Goal: Task Accomplishment & Management: Manage account settings

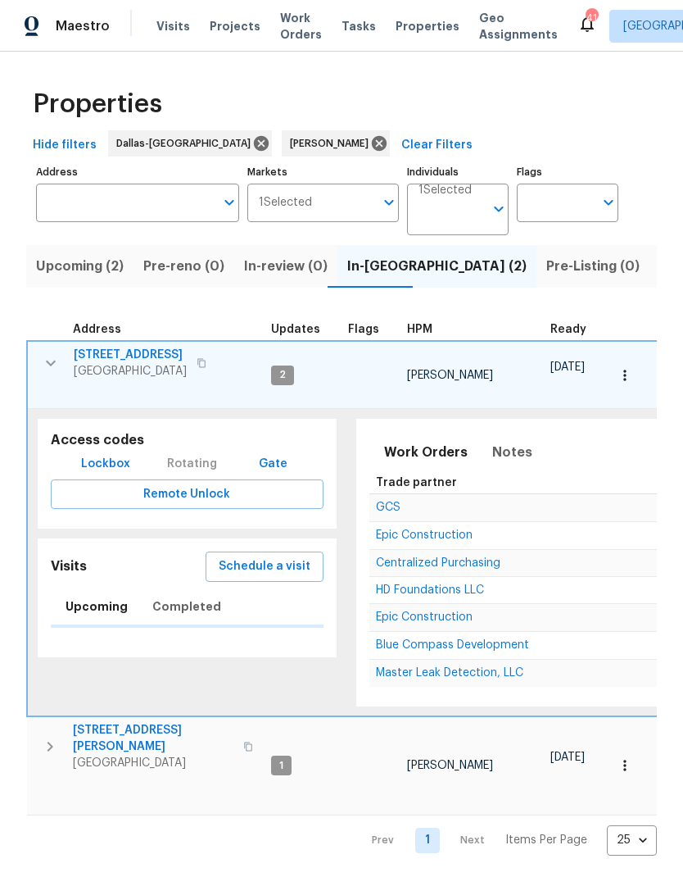
scroll to position [0, 33]
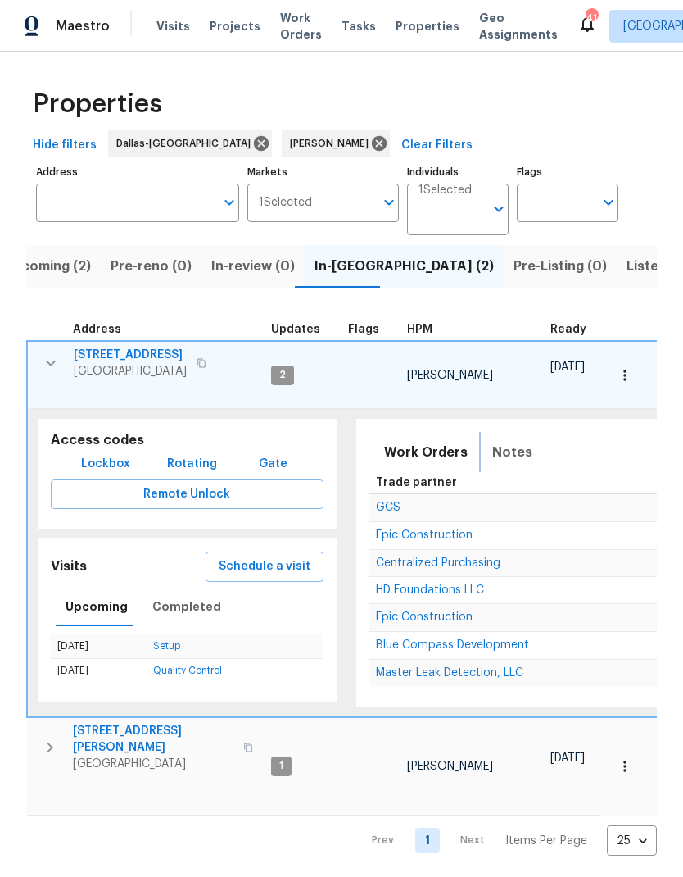
click at [508, 441] on span "Notes" at bounding box center [513, 452] width 40 height 23
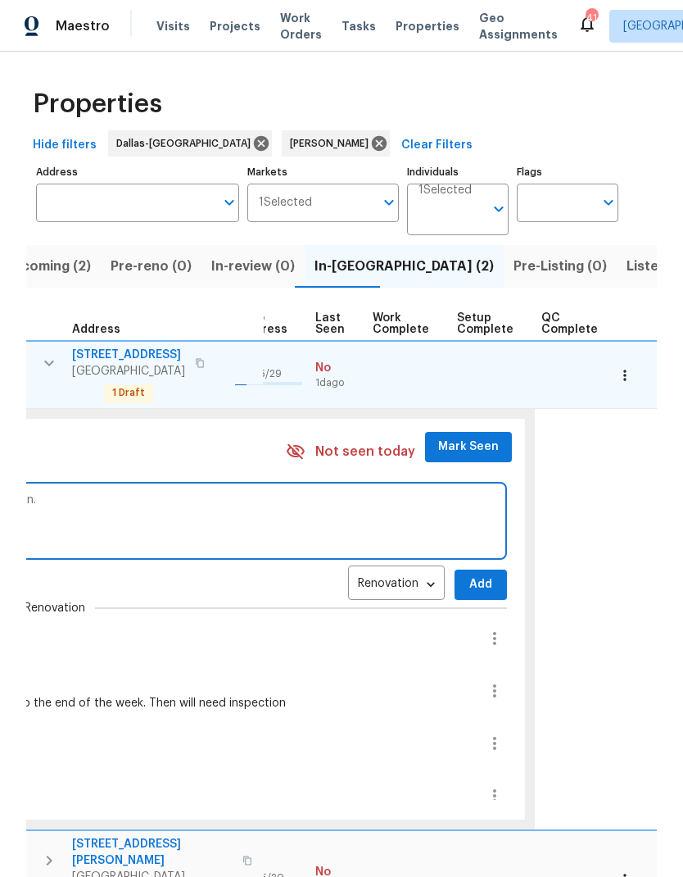
scroll to position [13, 766]
type textarea "Plumbing work still in progress, finishing [DATE] the. Waiting for city inspect…"
click at [469, 574] on span "Add" at bounding box center [482, 584] width 26 height 20
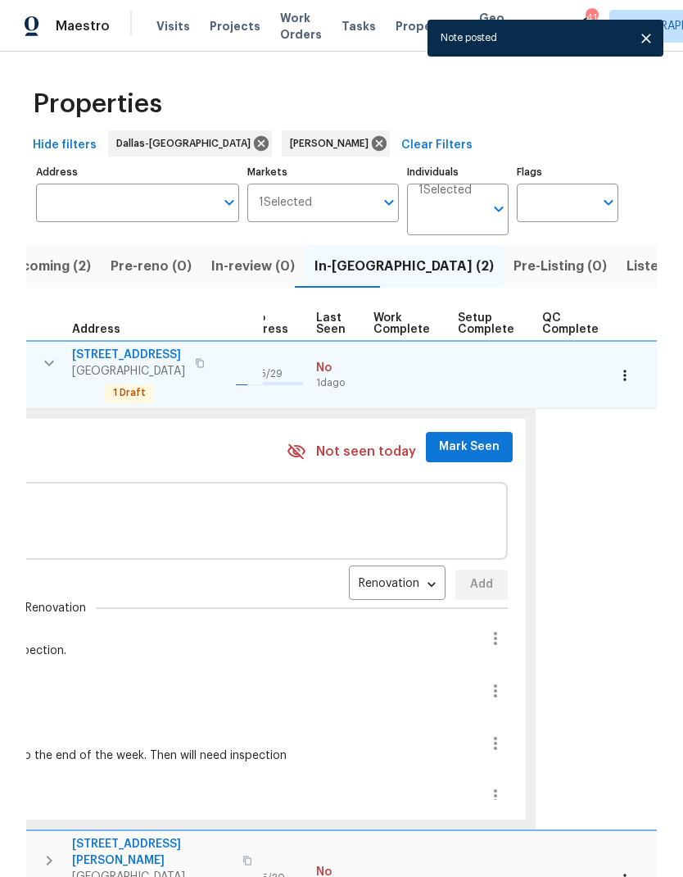
click at [446, 437] on span "Mark Seen" at bounding box center [469, 447] width 61 height 20
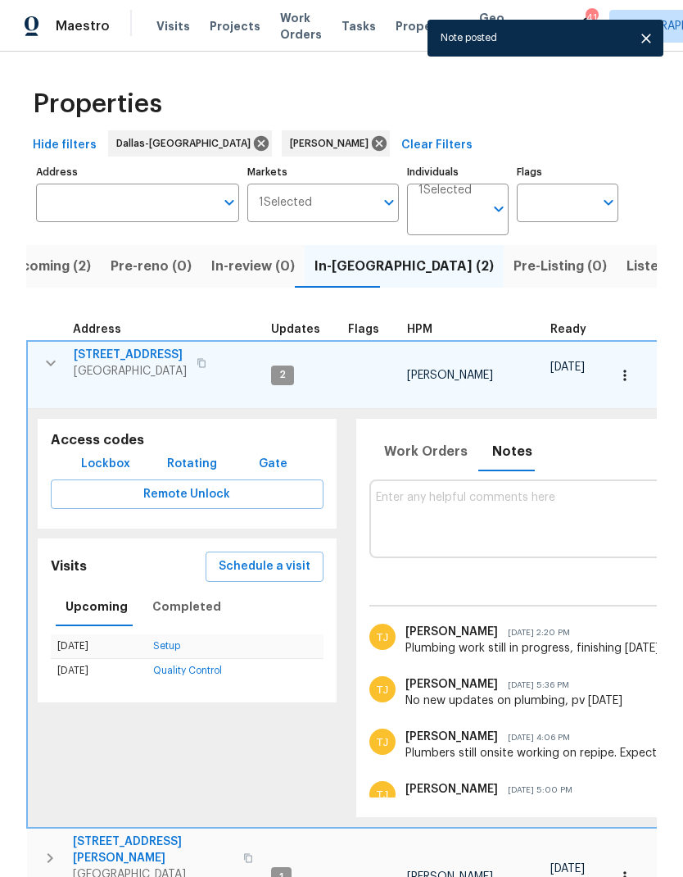
scroll to position [0, 0]
click at [48, 356] on icon "button" at bounding box center [51, 363] width 20 height 20
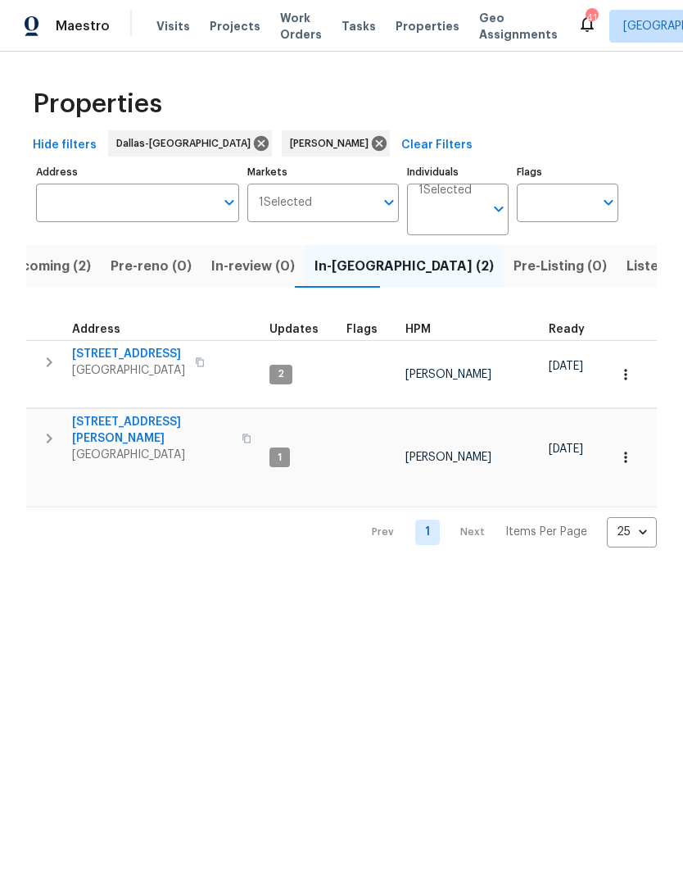
click at [48, 434] on icon "button" at bounding box center [50, 439] width 6 height 10
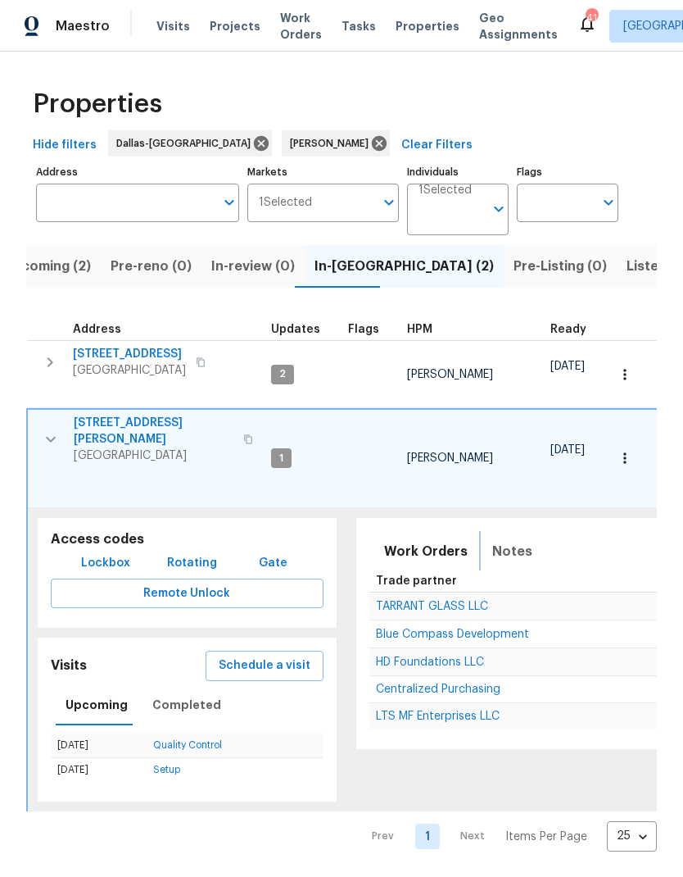
click at [494, 540] on span "Notes" at bounding box center [513, 551] width 40 height 23
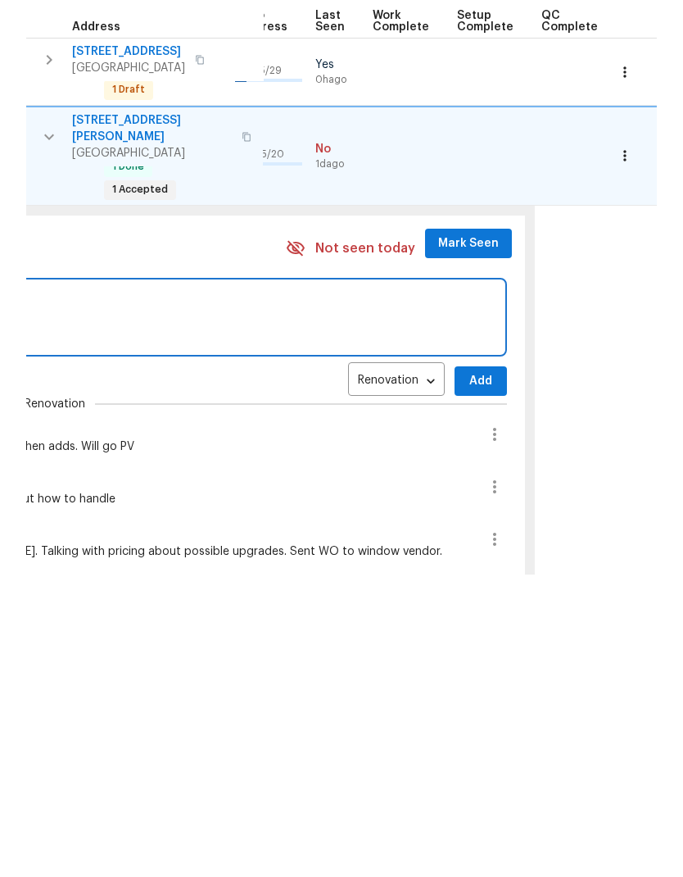
scroll to position [0, 766]
type textarea "Sewer failed hydro. Isolation tomorrow to find the leak"
click at [469, 674] on span "Add" at bounding box center [482, 684] width 26 height 20
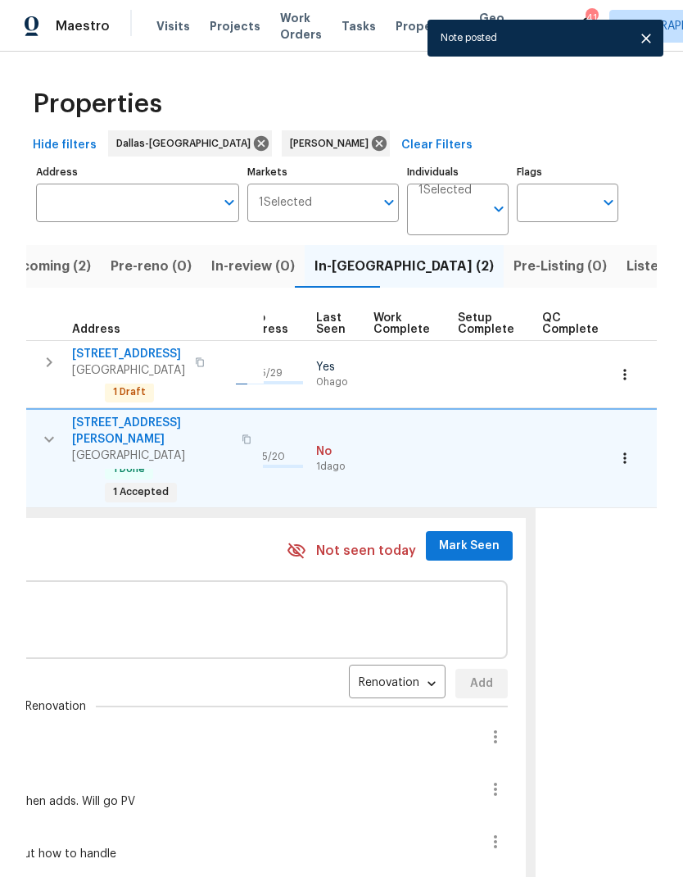
click at [445, 536] on span "Mark Seen" at bounding box center [469, 546] width 61 height 20
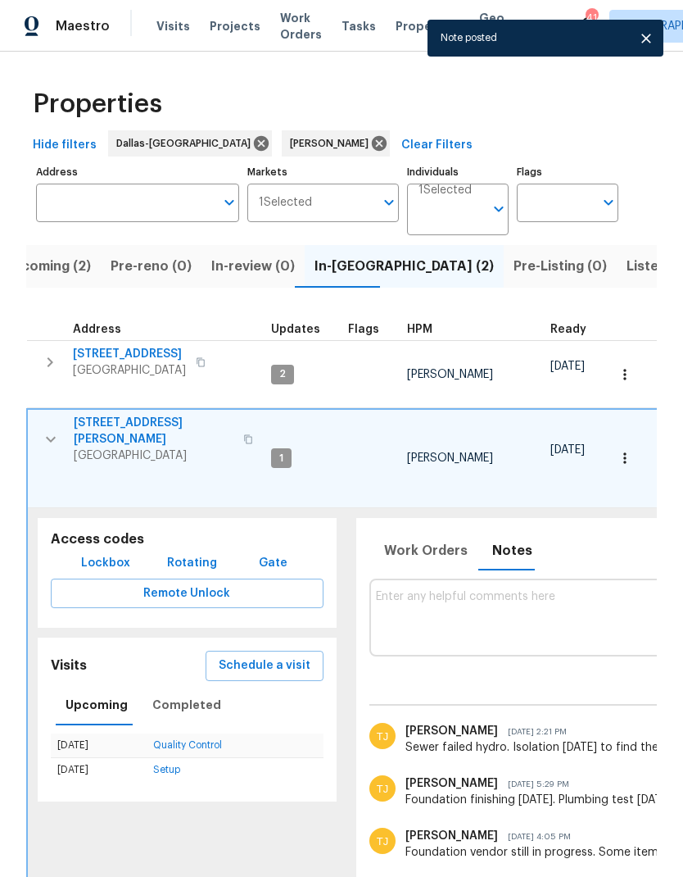
scroll to position [0, 0]
click at [50, 429] on icon "button" at bounding box center [51, 439] width 20 height 20
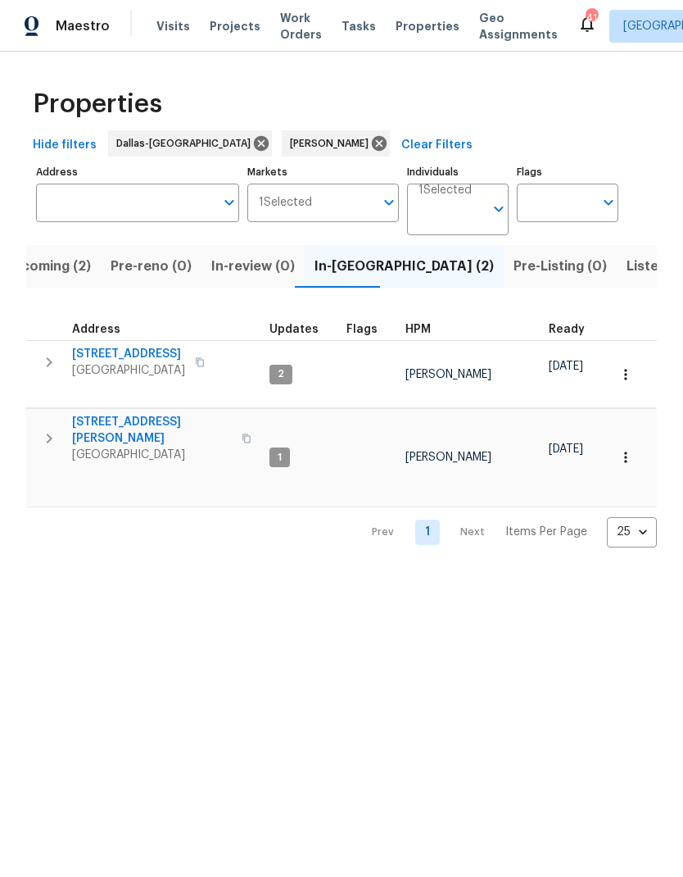
click at [52, 274] on span "Upcoming (2)" at bounding box center [47, 266] width 88 height 23
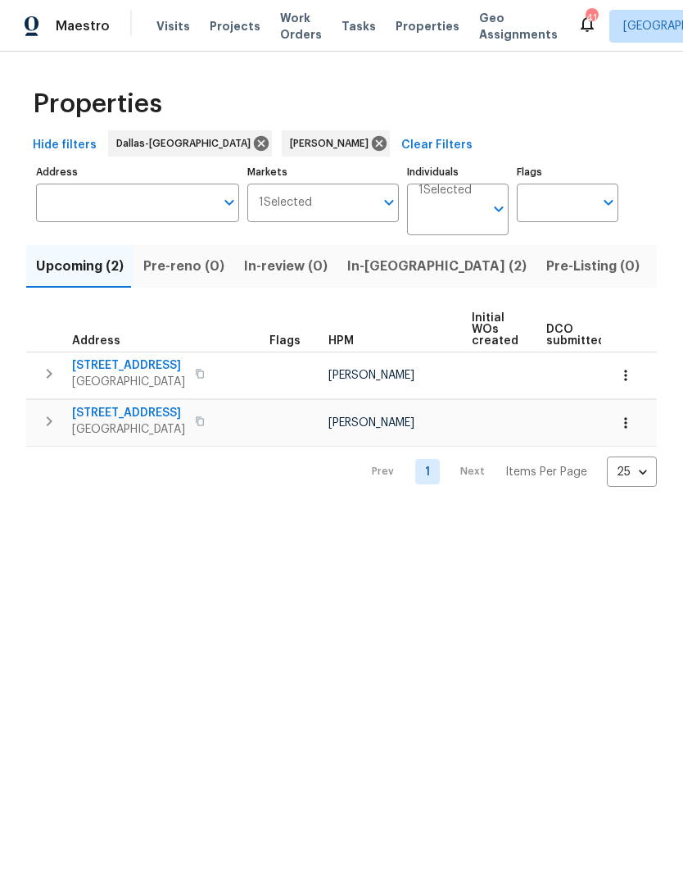
click at [636, 386] on button "button" at bounding box center [626, 375] width 36 height 36
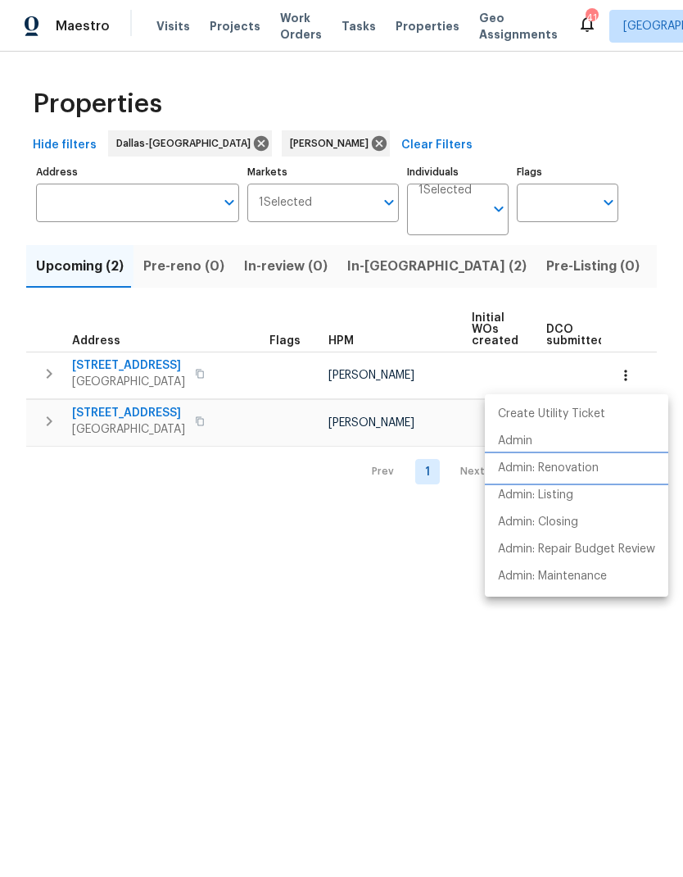
click at [569, 470] on p "Admin: Renovation" at bounding box center [548, 468] width 101 height 17
click at [512, 730] on div at bounding box center [341, 438] width 683 height 877
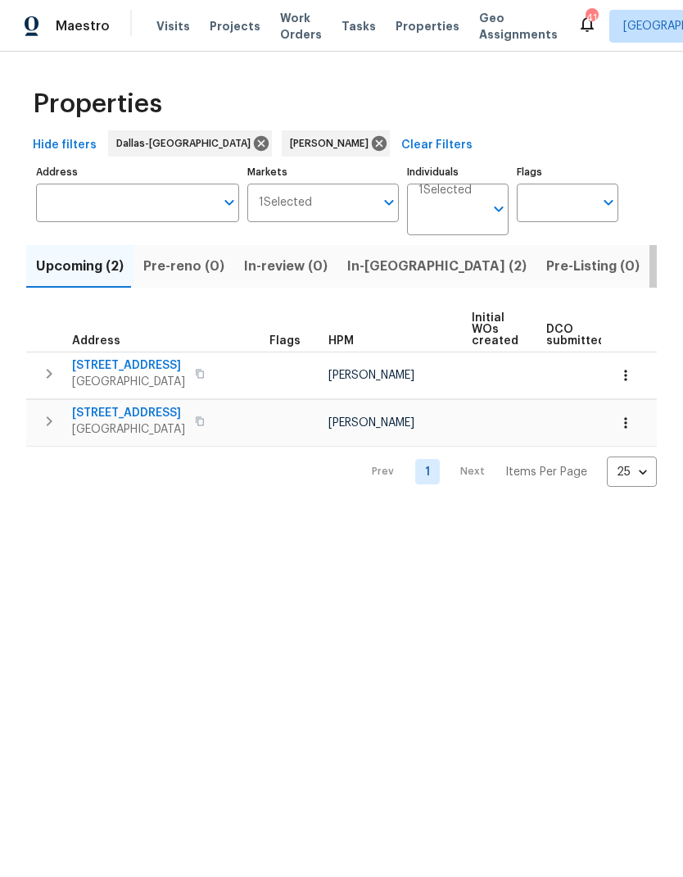
click at [660, 261] on span "Listed (12)" at bounding box center [693, 266] width 67 height 23
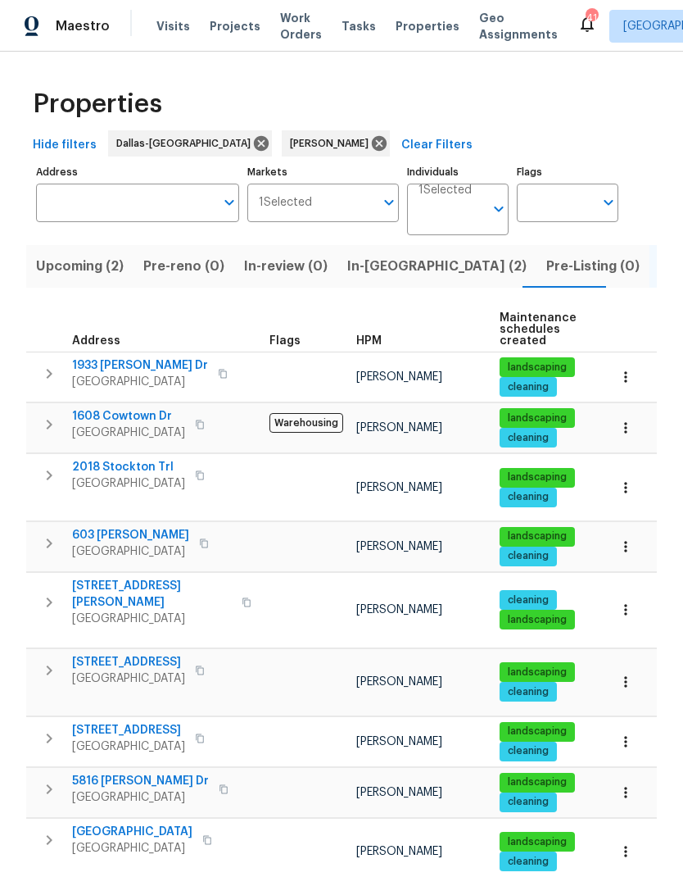
click at [53, 463] on button "button" at bounding box center [49, 475] width 33 height 33
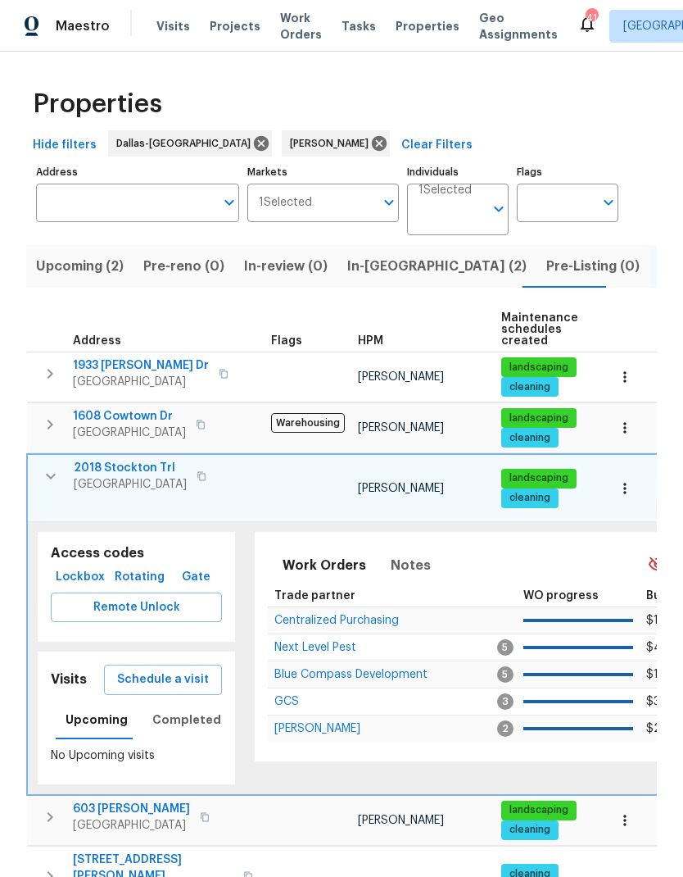
click at [162, 670] on span "Schedule a visit" at bounding box center [163, 680] width 92 height 20
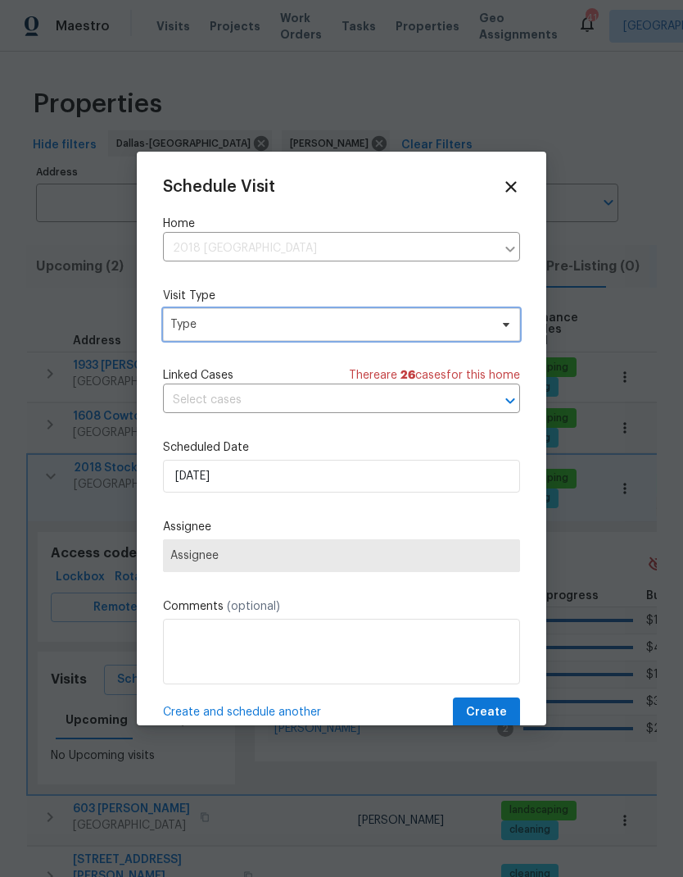
click at [329, 331] on span "Type" at bounding box center [329, 324] width 319 height 16
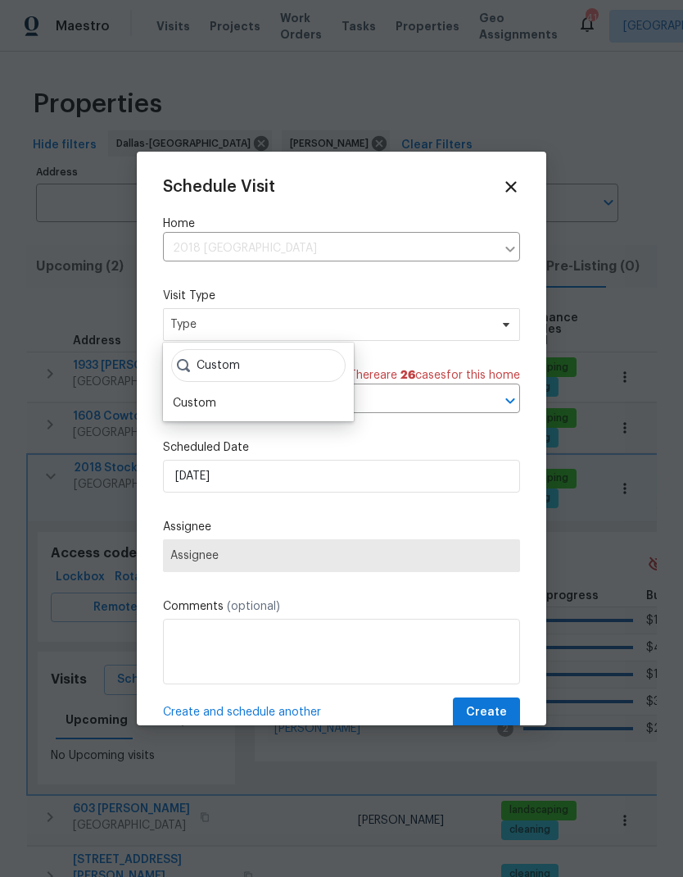
type input "Custom"
click at [221, 393] on div "Custom" at bounding box center [258, 403] width 181 height 23
click at [213, 396] on div "Custom" at bounding box center [194, 403] width 43 height 16
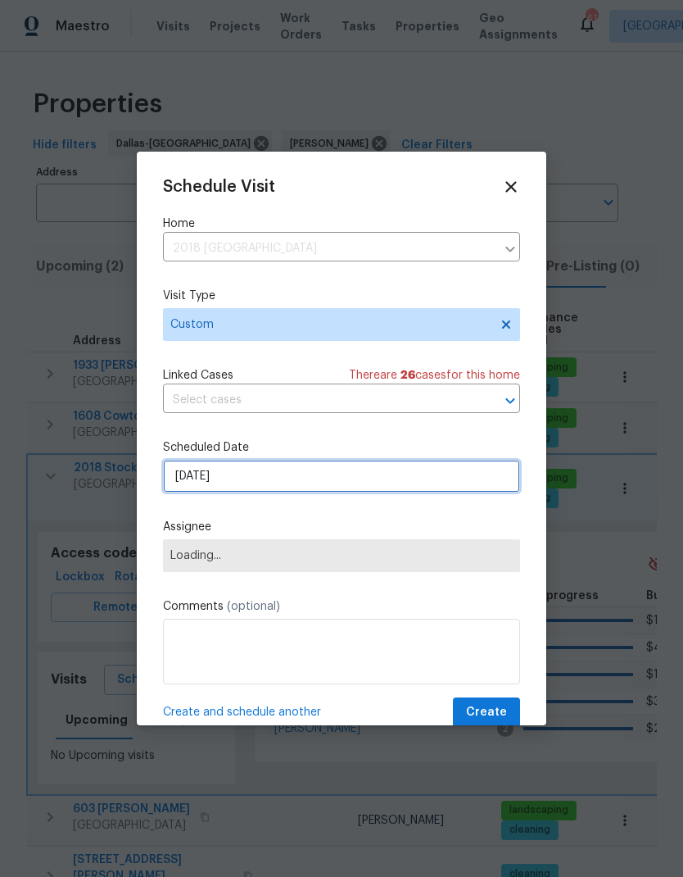
click at [236, 484] on input "[DATE]" at bounding box center [341, 476] width 357 height 33
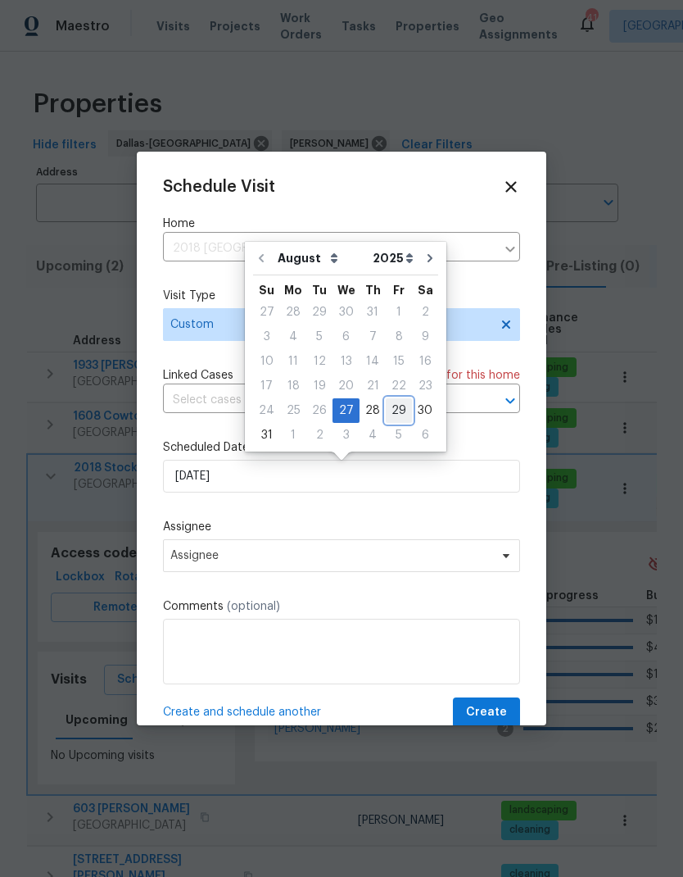
click at [389, 404] on div "29" at bounding box center [399, 410] width 26 height 23
type input "[DATE]"
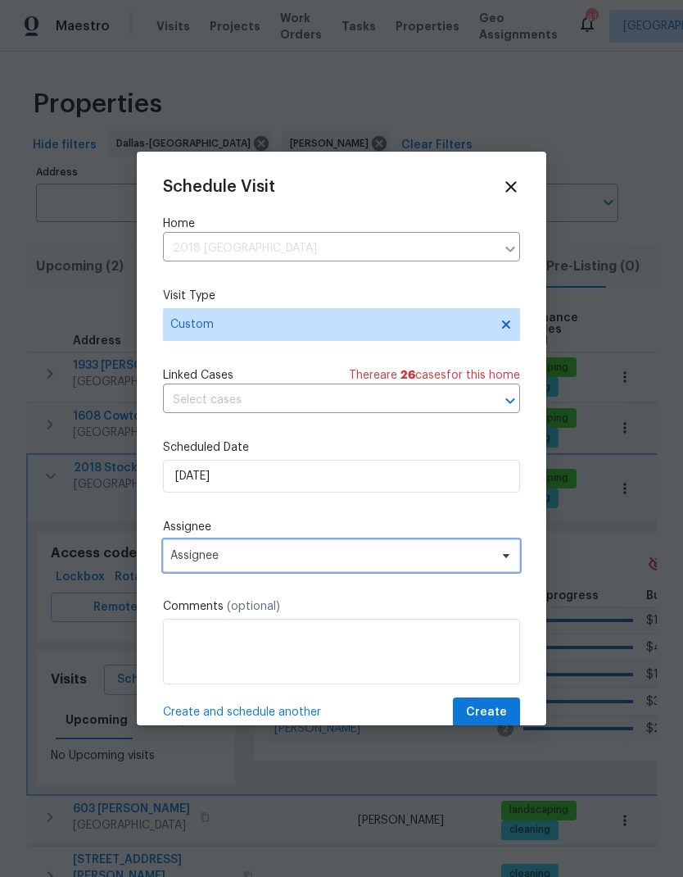
click at [304, 560] on span "Assignee" at bounding box center [330, 555] width 321 height 13
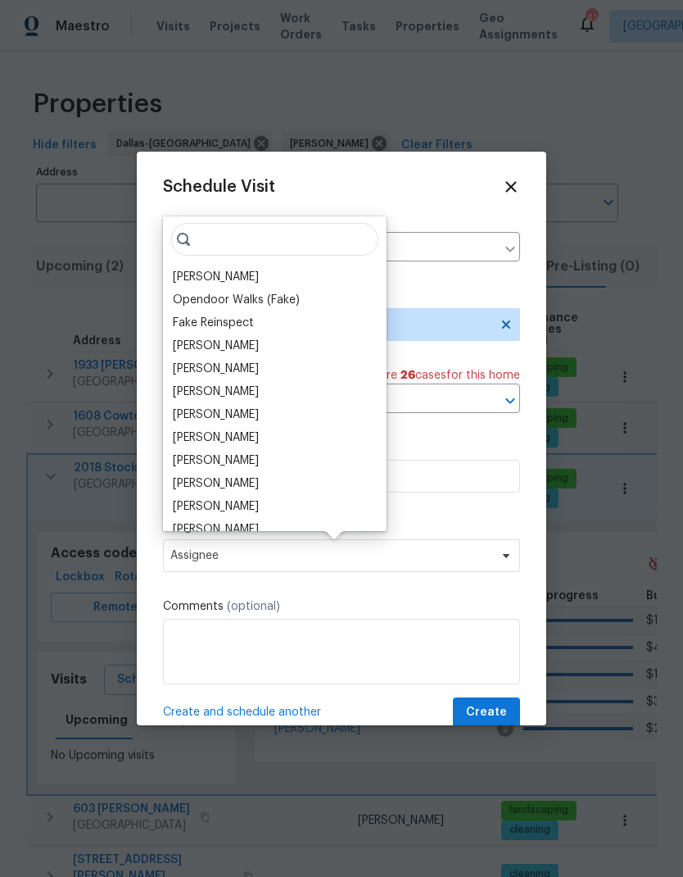
click at [253, 276] on div "[PERSON_NAME]" at bounding box center [216, 277] width 86 height 16
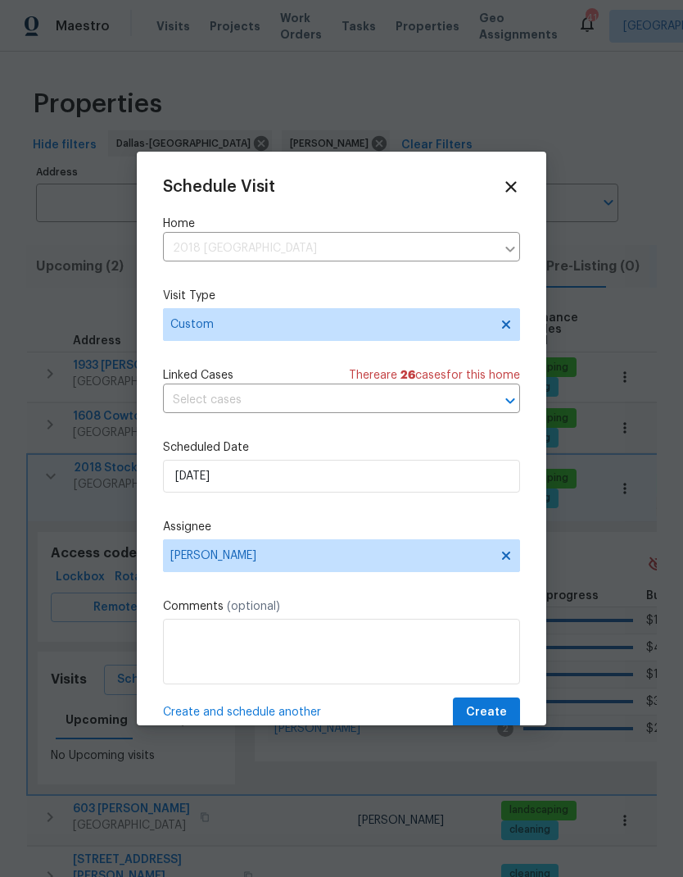
click at [294, 651] on textarea at bounding box center [341, 652] width 357 height 66
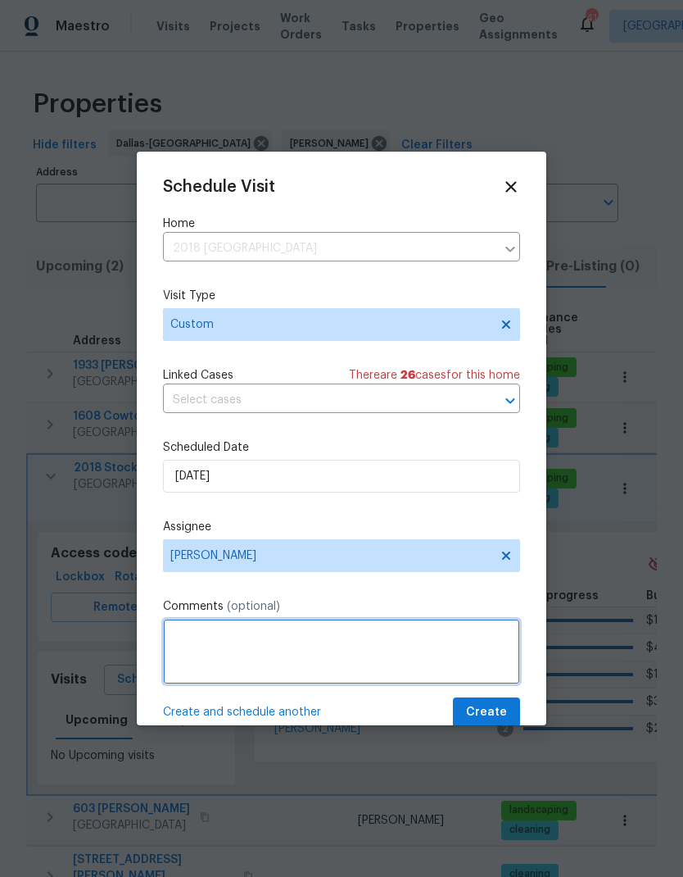
scroll to position [60, 0]
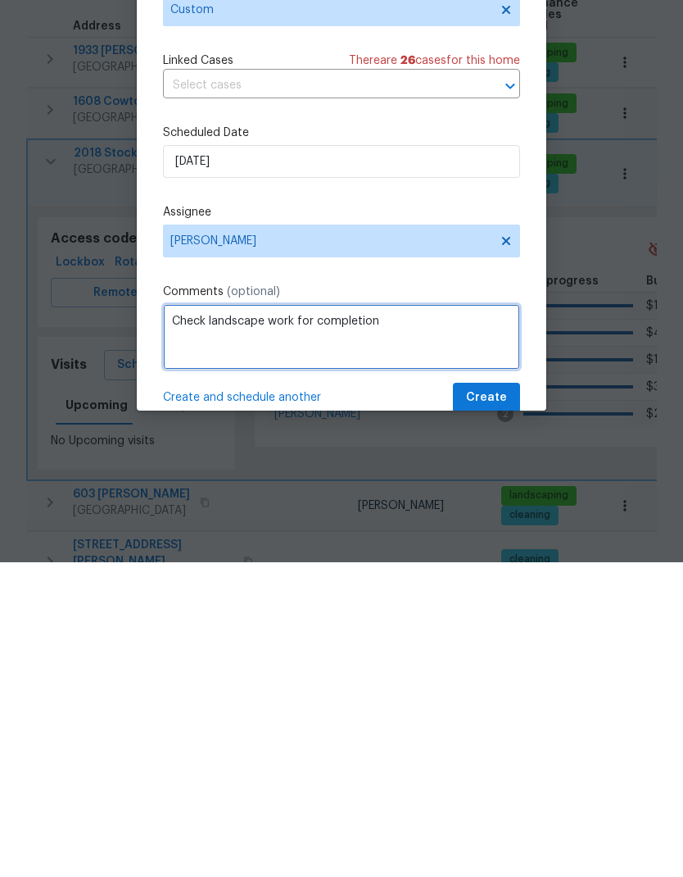
click at [176, 619] on textarea "Check landscape work for completion" at bounding box center [341, 652] width 357 height 66
click at [175, 619] on textarea "Check landscape work for completion" at bounding box center [341, 652] width 357 height 66
type textarea "Check landscape work for completion"
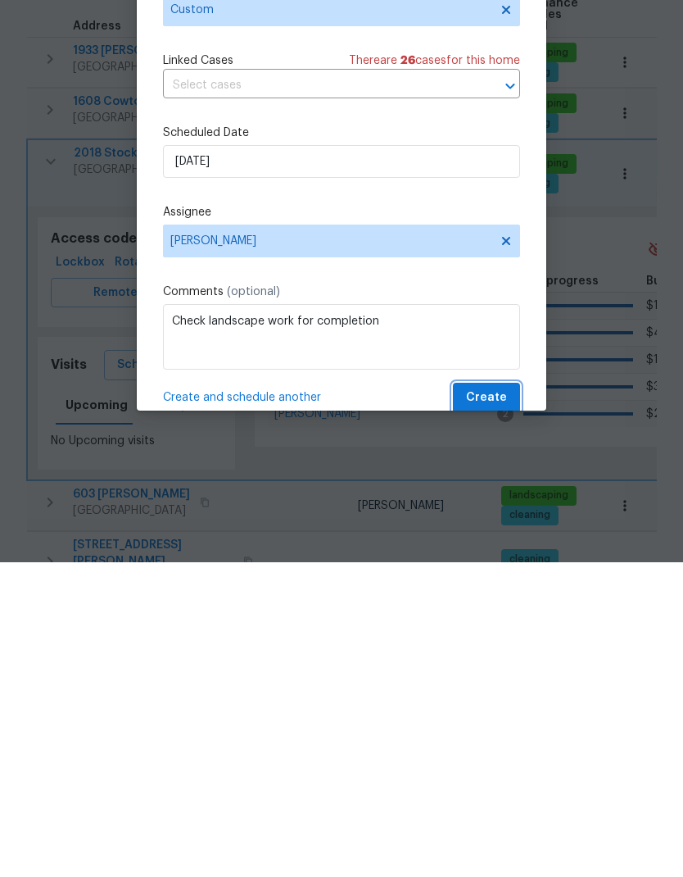
click at [482, 702] on span "Create" at bounding box center [486, 712] width 41 height 20
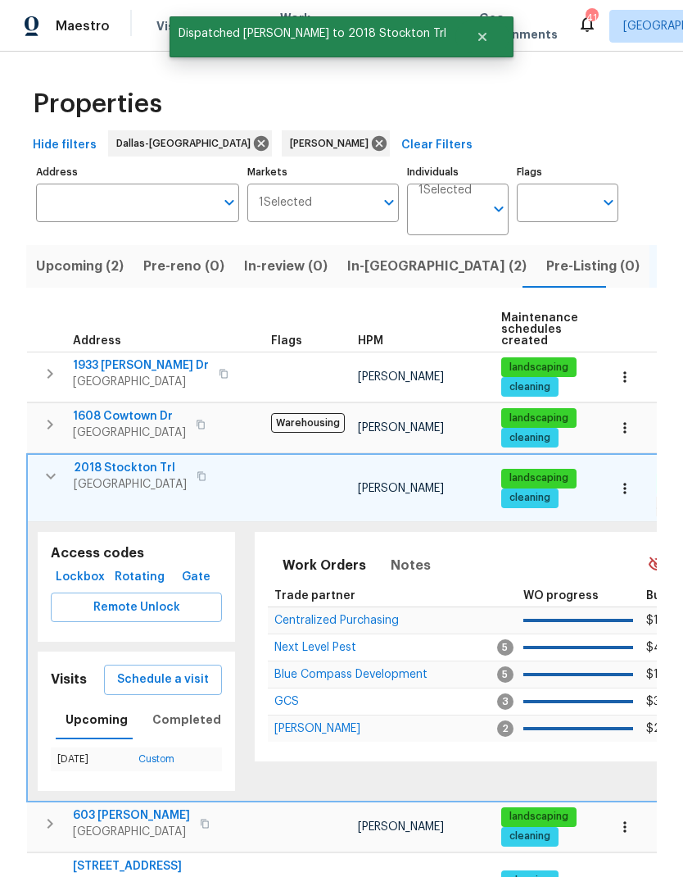
click at [57, 466] on icon "button" at bounding box center [51, 476] width 20 height 20
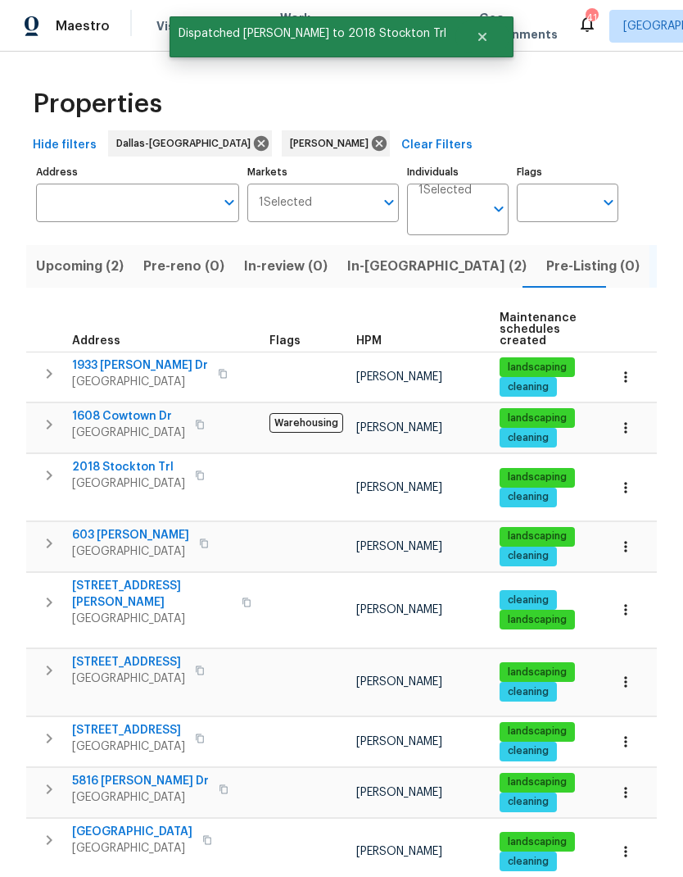
click at [48, 592] on icon "button" at bounding box center [49, 602] width 20 height 20
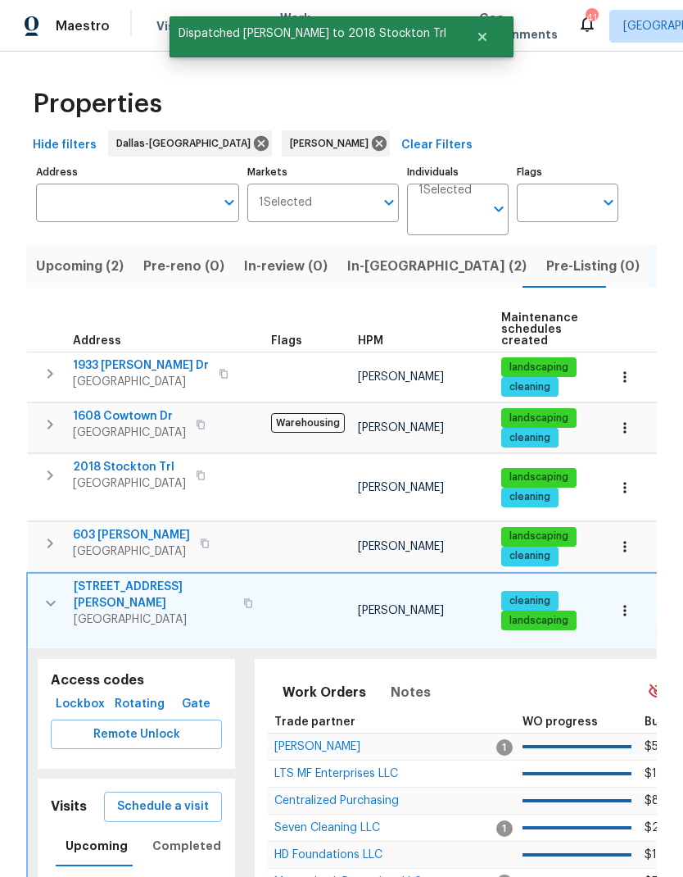
click at [170, 797] on span "Schedule a visit" at bounding box center [163, 807] width 92 height 20
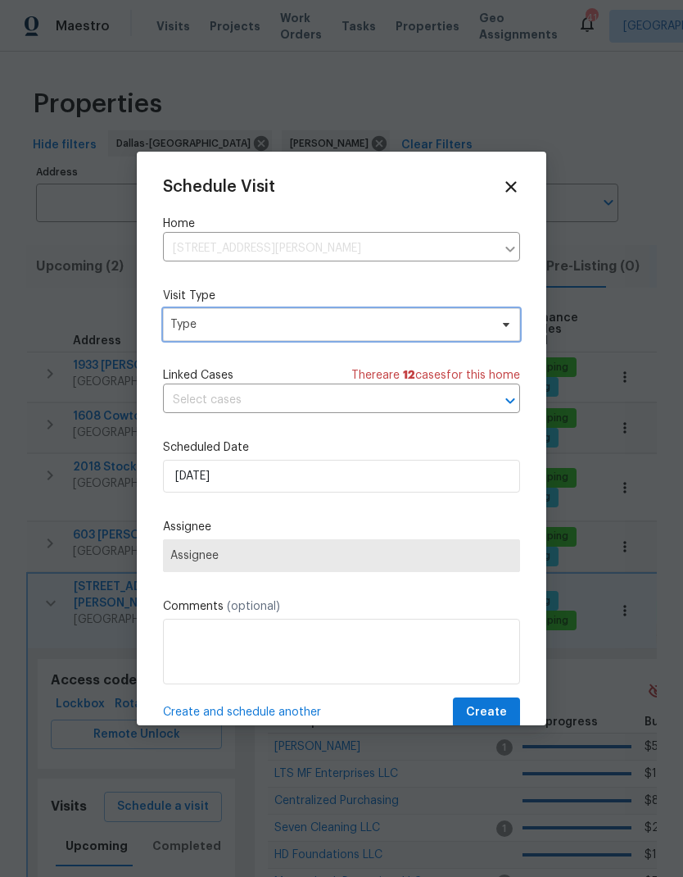
click at [321, 321] on span "Type" at bounding box center [329, 324] width 319 height 16
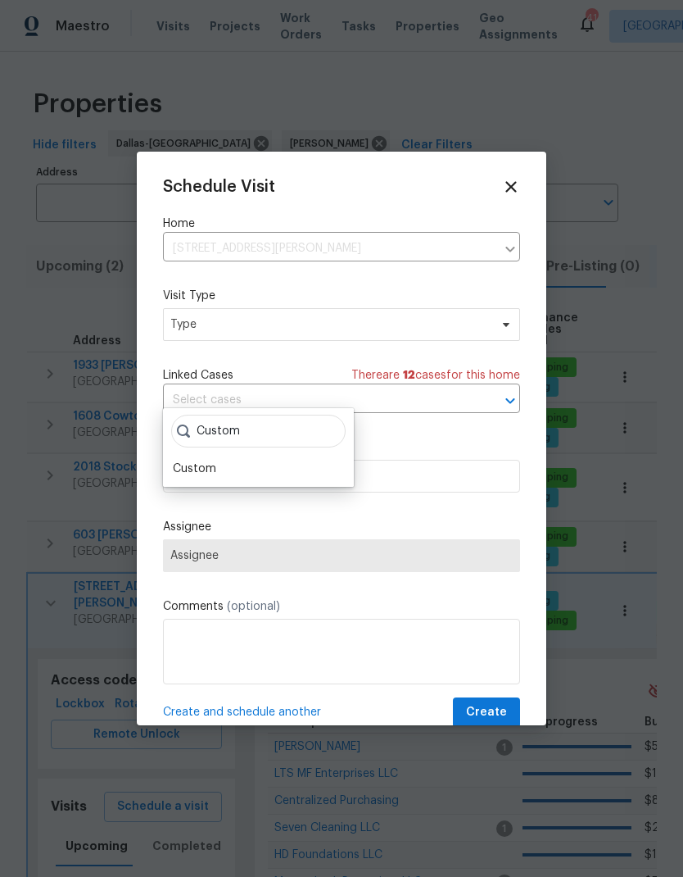
type input "Custom"
click at [225, 457] on div "Custom" at bounding box center [258, 468] width 181 height 23
click at [214, 461] on div "Custom" at bounding box center [194, 469] width 43 height 16
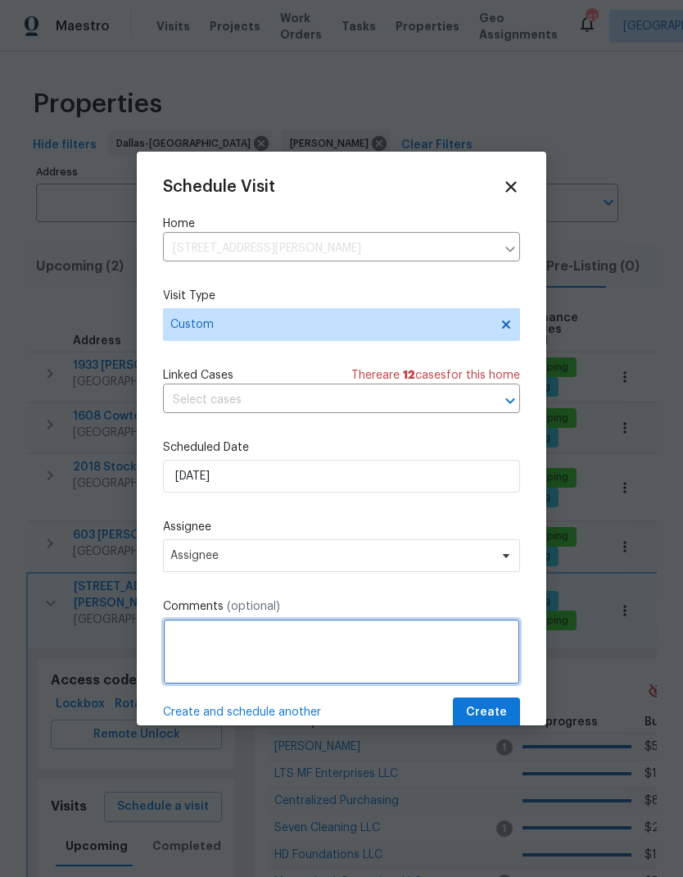
click at [276, 651] on textarea at bounding box center [341, 652] width 357 height 66
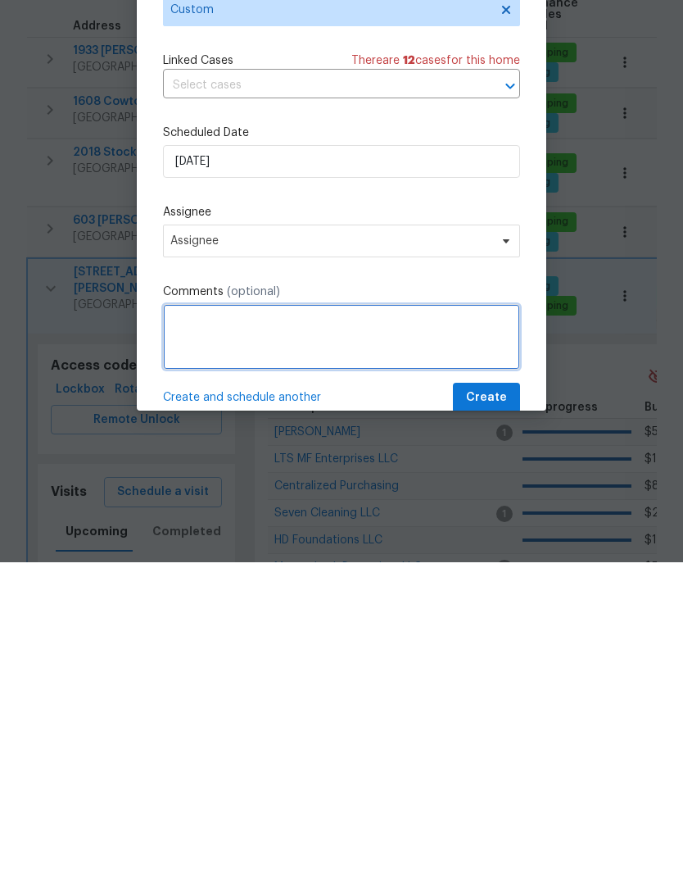
click at [296, 619] on textarea at bounding box center [341, 652] width 357 height 66
paste textarea "Check landscape work for completion"
type textarea "Check landscape work for completion"
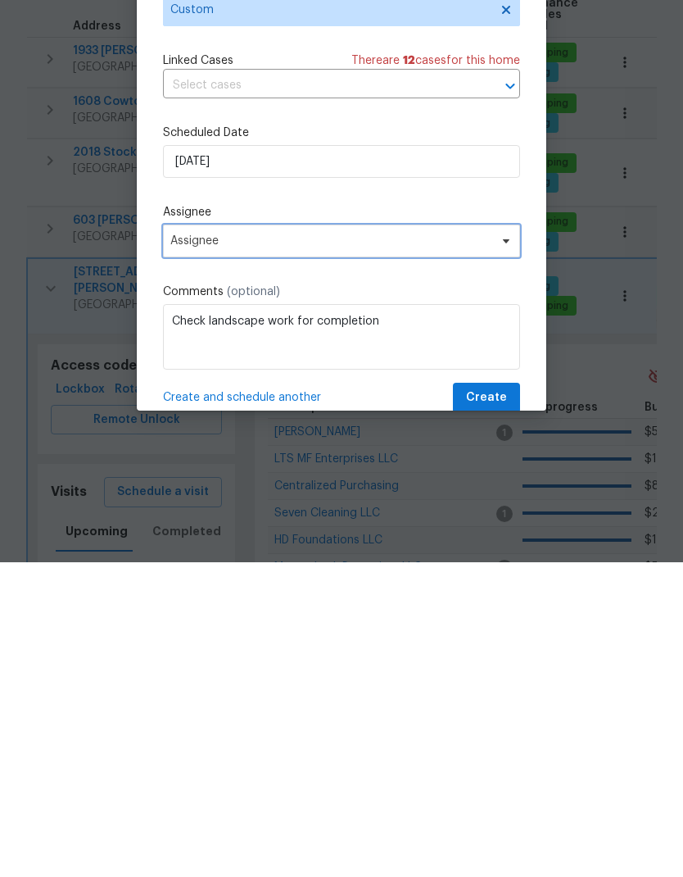
click at [247, 549] on span "Assignee" at bounding box center [330, 555] width 321 height 13
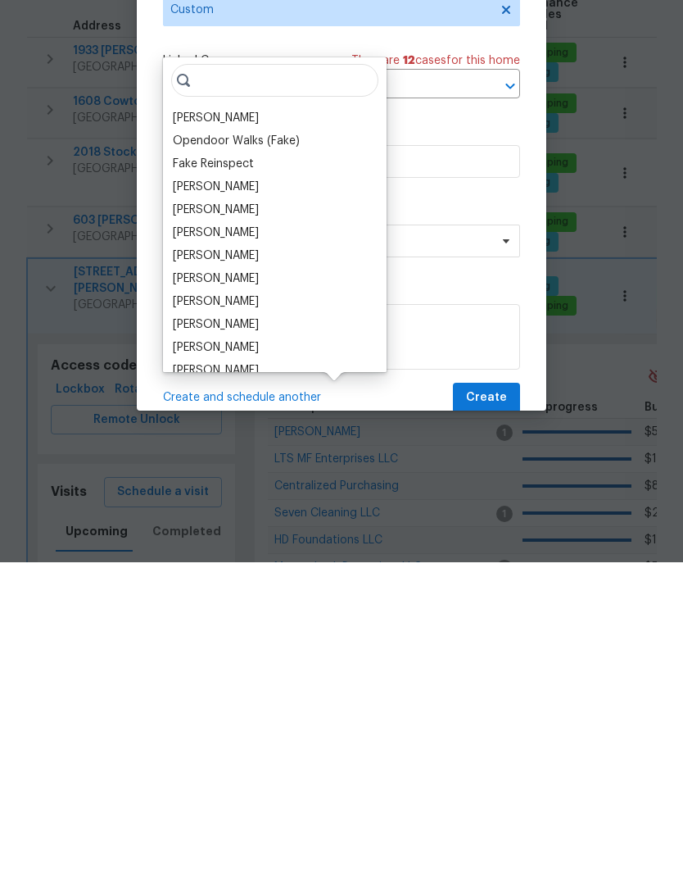
click at [235, 424] on div "[PERSON_NAME]" at bounding box center [216, 432] width 86 height 16
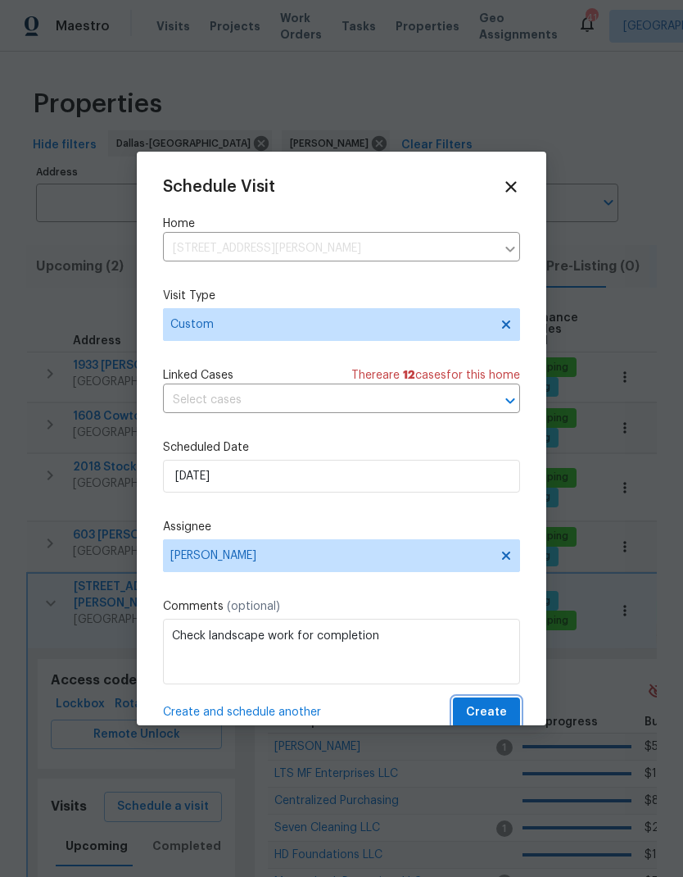
click at [493, 710] on span "Create" at bounding box center [486, 712] width 41 height 20
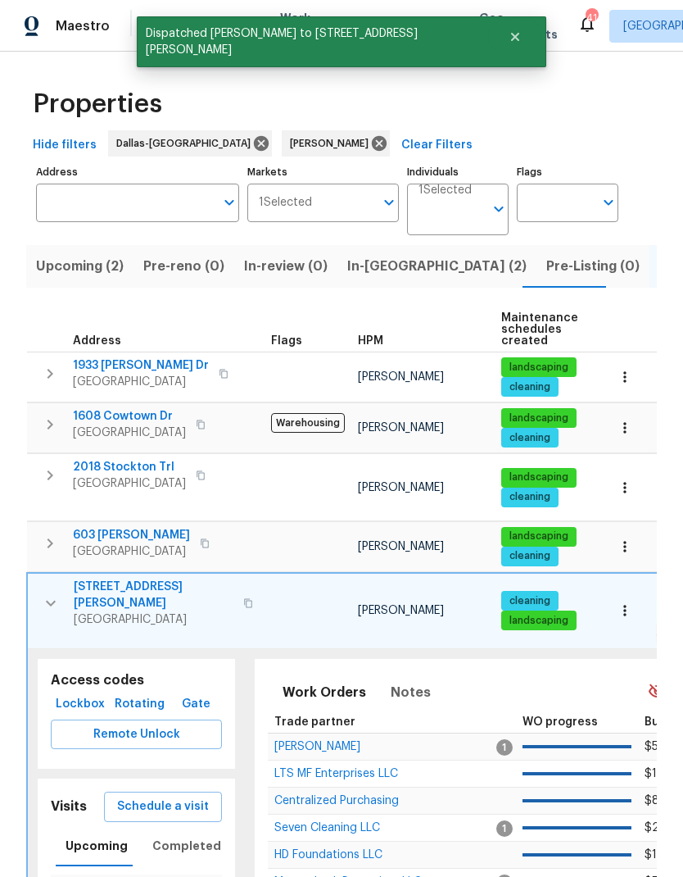
click at [50, 593] on icon "button" at bounding box center [51, 603] width 20 height 20
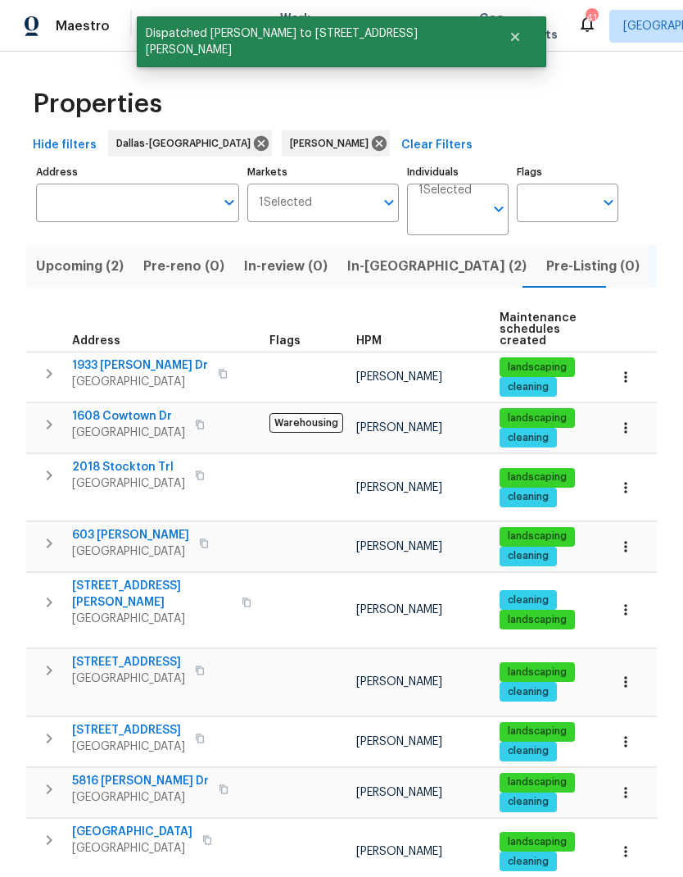
click at [47, 779] on icon "button" at bounding box center [49, 789] width 20 height 20
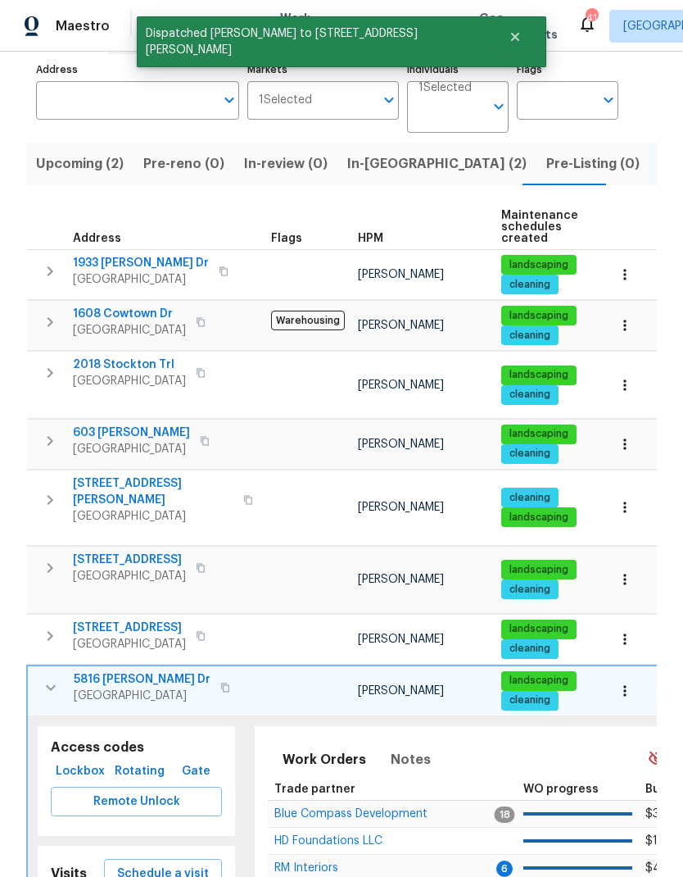
scroll to position [101, 0]
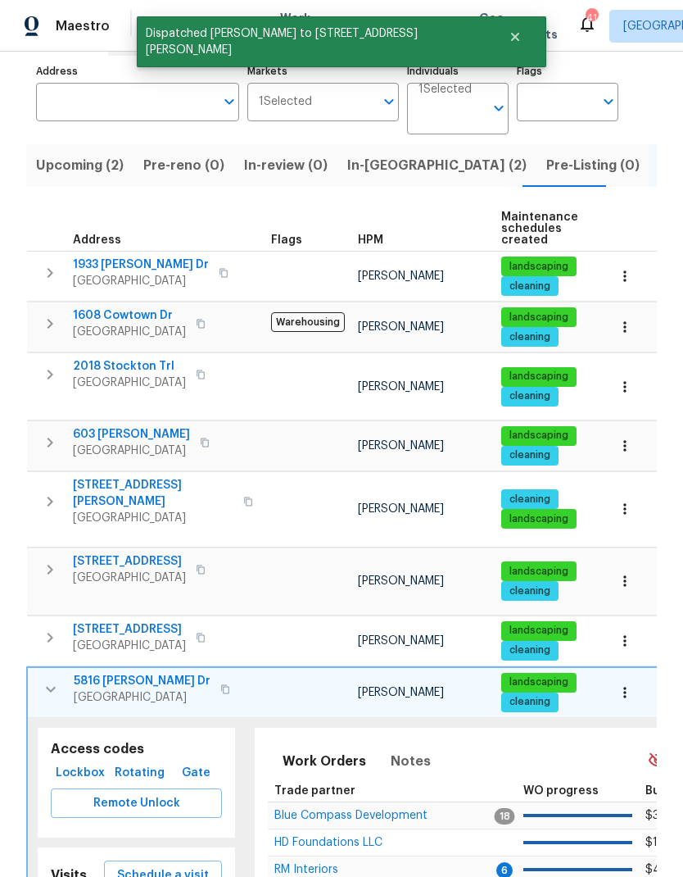
click at [170, 865] on span "Schedule a visit" at bounding box center [163, 875] width 92 height 20
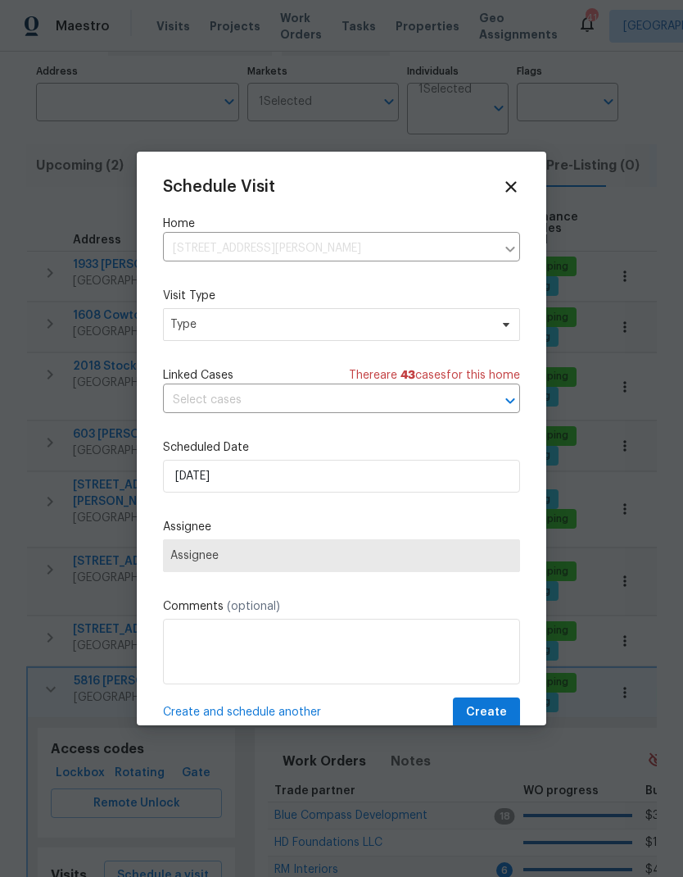
click at [296, 402] on input "text" at bounding box center [318, 400] width 311 height 25
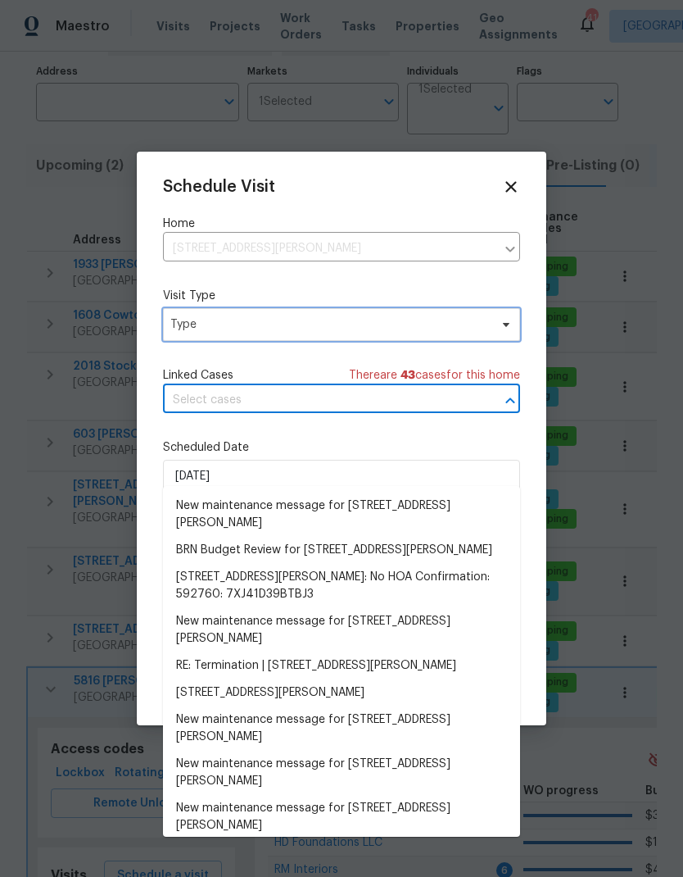
click at [291, 328] on span "Type" at bounding box center [329, 324] width 319 height 16
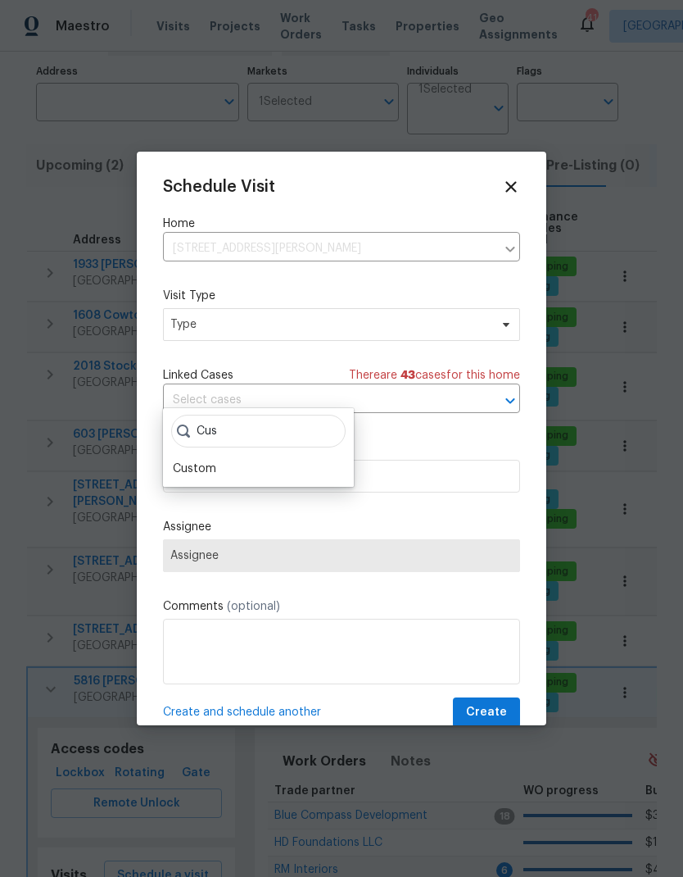
type input "Cus"
click at [212, 461] on div "Custom" at bounding box center [194, 469] width 43 height 16
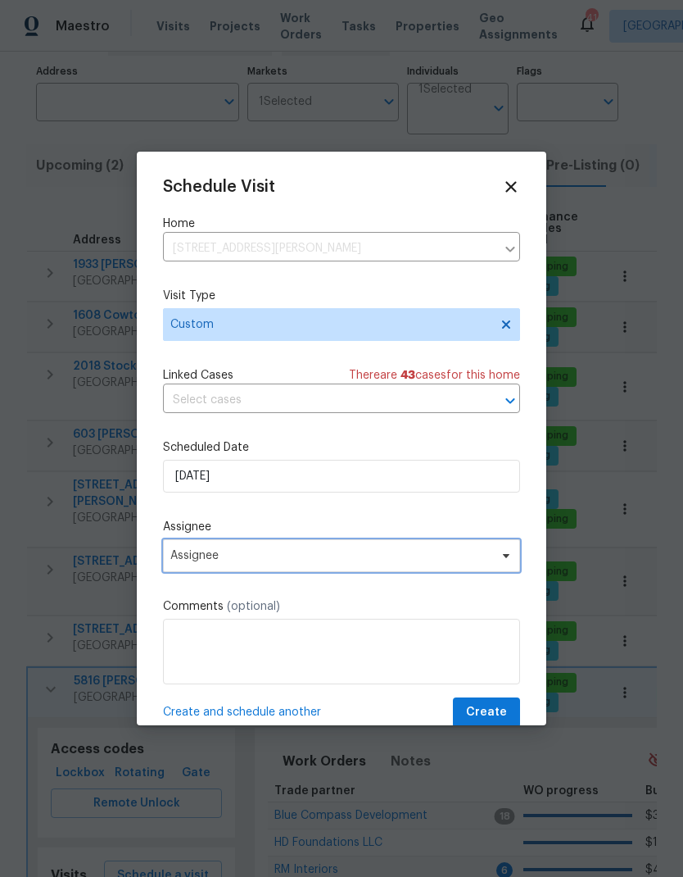
click at [319, 543] on span "Assignee" at bounding box center [341, 555] width 357 height 33
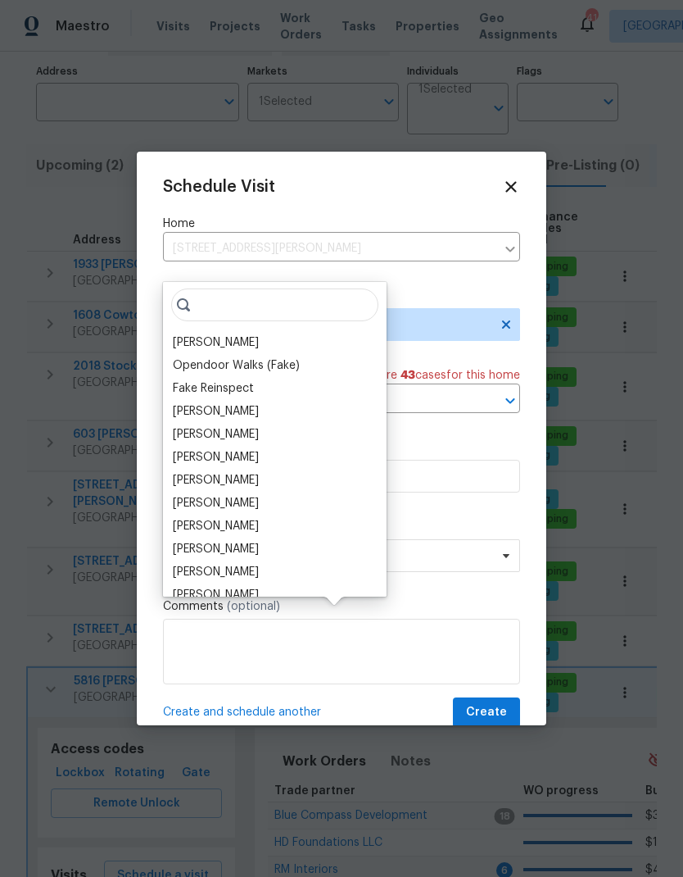
click at [229, 334] on div "[PERSON_NAME]" at bounding box center [216, 342] width 86 height 16
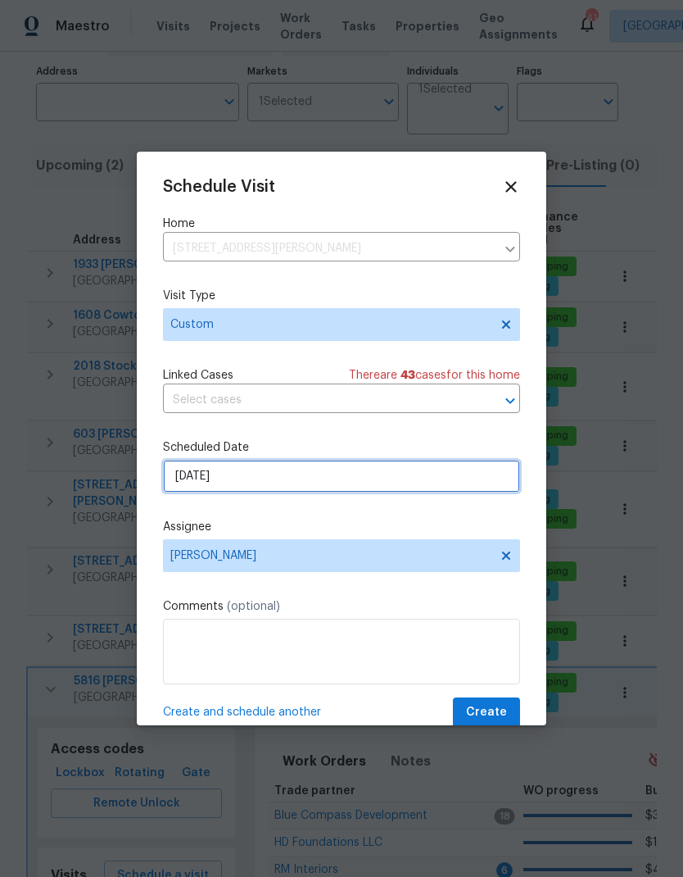
click at [333, 477] on input "[DATE]" at bounding box center [341, 476] width 357 height 33
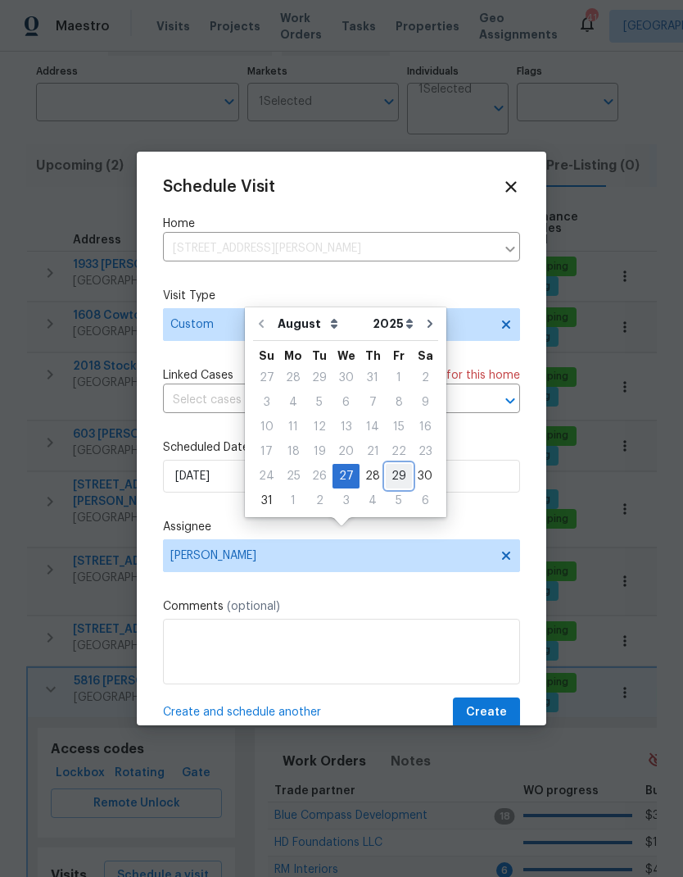
click at [394, 465] on div "29" at bounding box center [399, 476] width 26 height 23
type input "[DATE]"
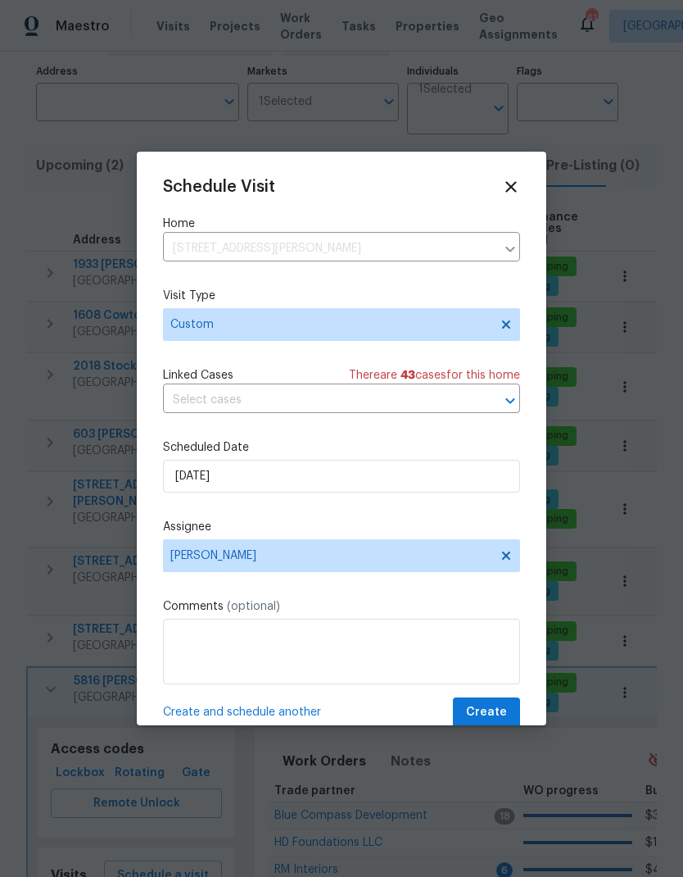
click at [342, 651] on textarea at bounding box center [341, 652] width 357 height 66
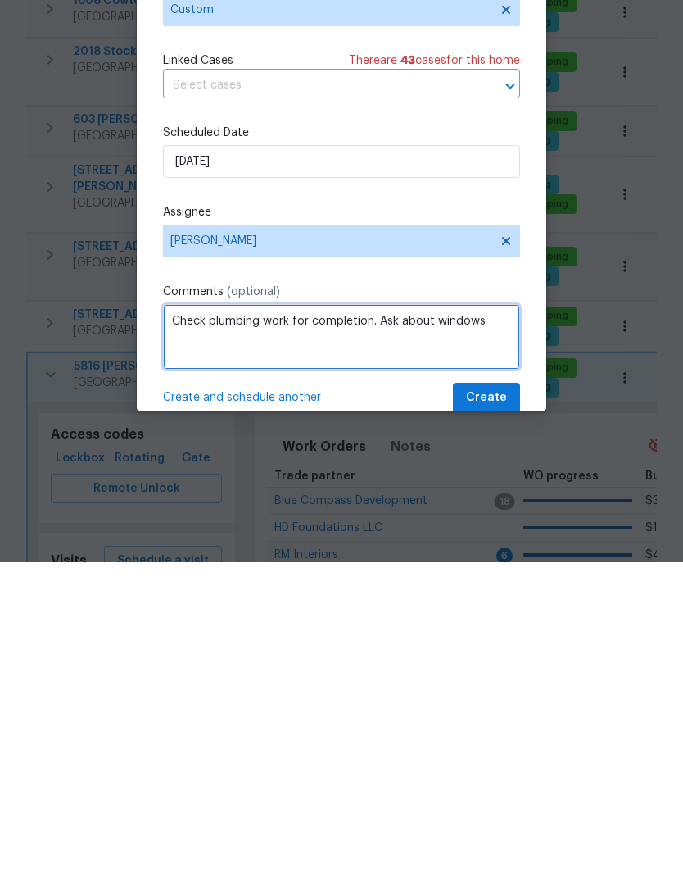
type textarea "Check plumbing work for completion. Ask about windows"
click at [491, 702] on span "Create" at bounding box center [486, 712] width 41 height 20
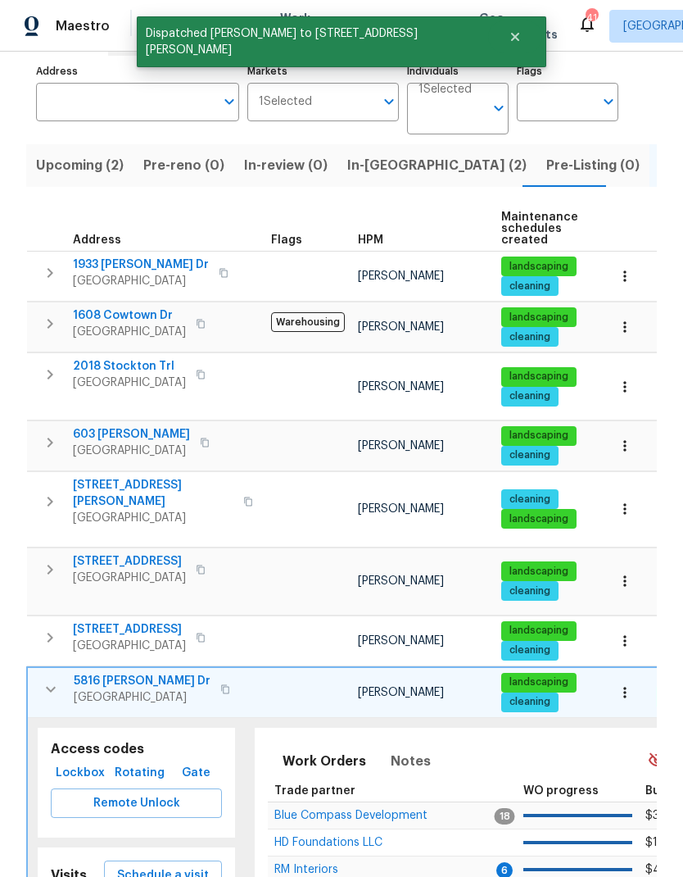
click at [59, 679] on icon "button" at bounding box center [51, 689] width 20 height 20
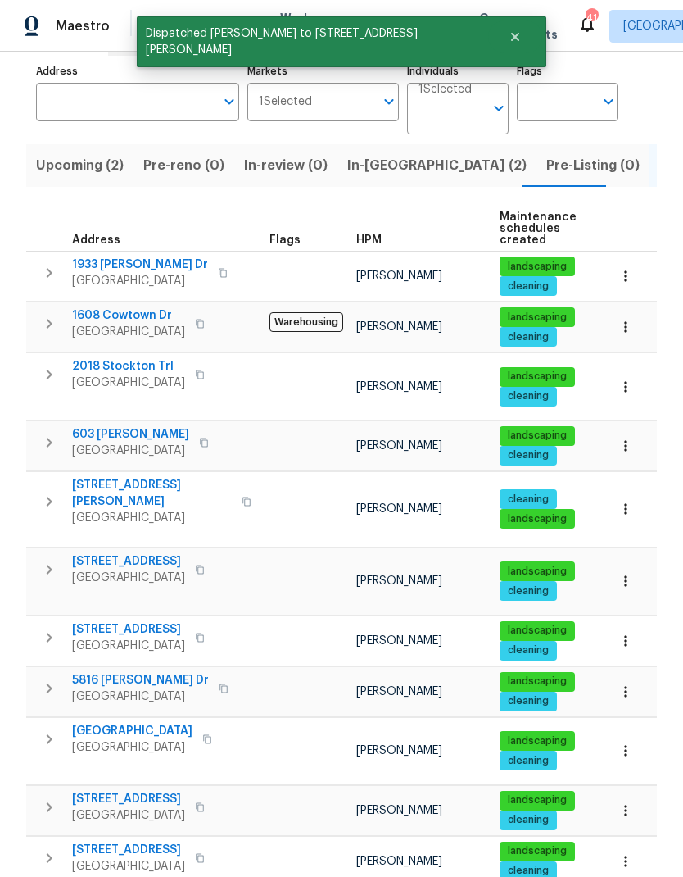
scroll to position [0, 0]
click at [54, 729] on icon "button" at bounding box center [49, 739] width 20 height 20
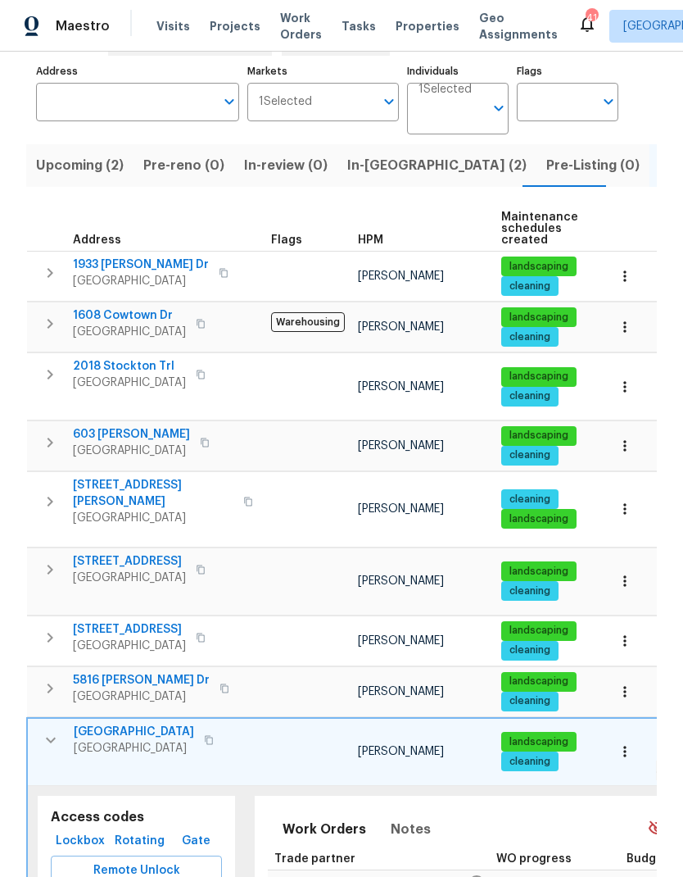
click at [52, 730] on icon "button" at bounding box center [51, 740] width 20 height 20
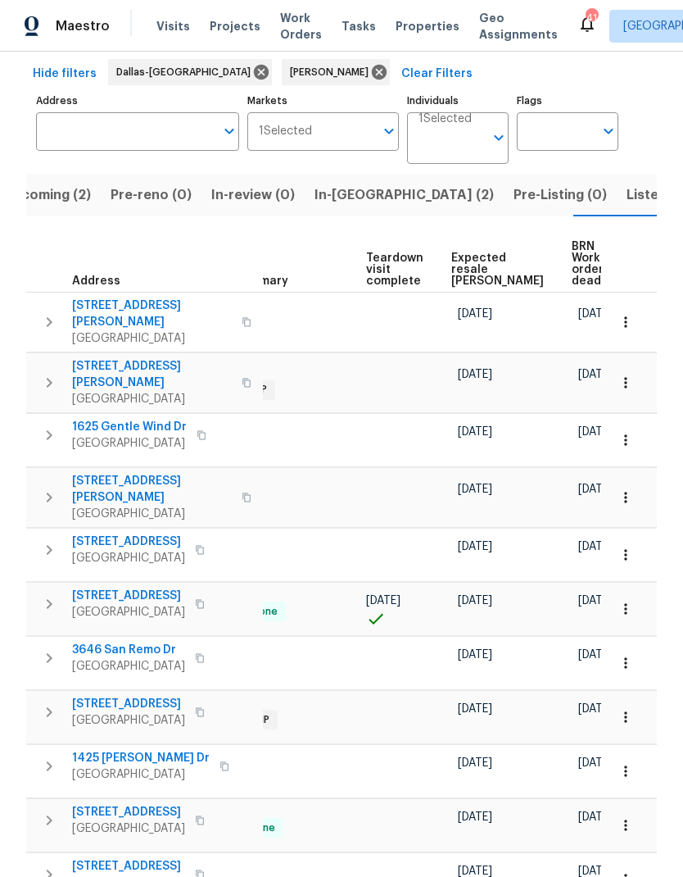
scroll to position [0, 357]
click at [473, 252] on span "Expected resale COE" at bounding box center [498, 269] width 93 height 34
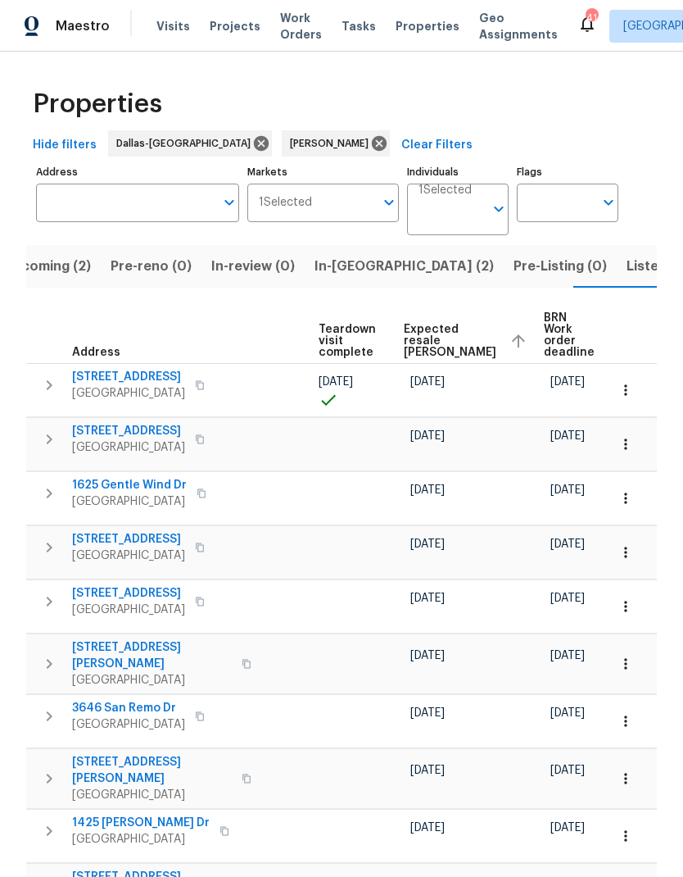
scroll to position [0, 387]
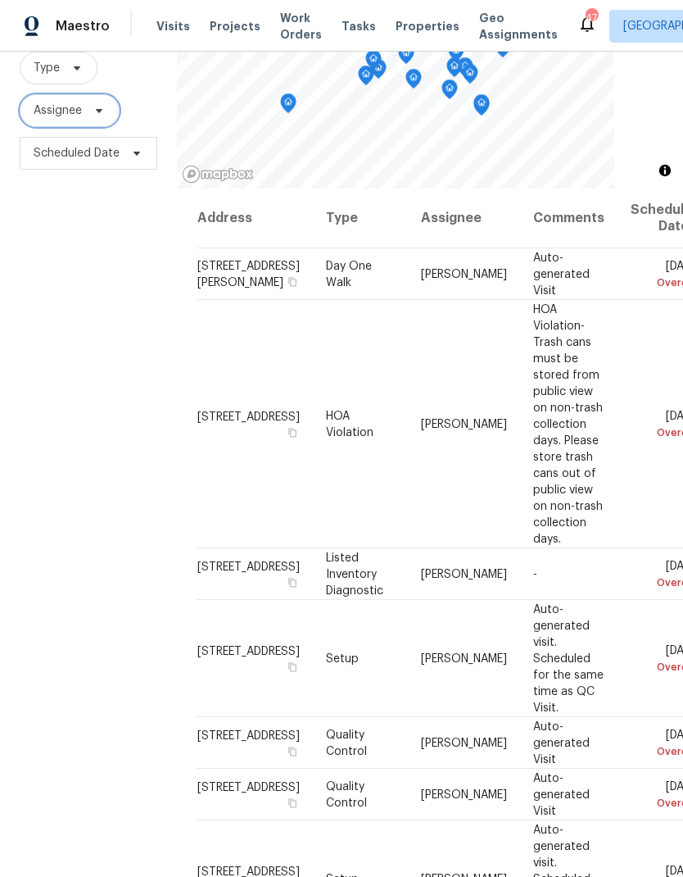
click at [106, 104] on icon at bounding box center [99, 110] width 13 height 13
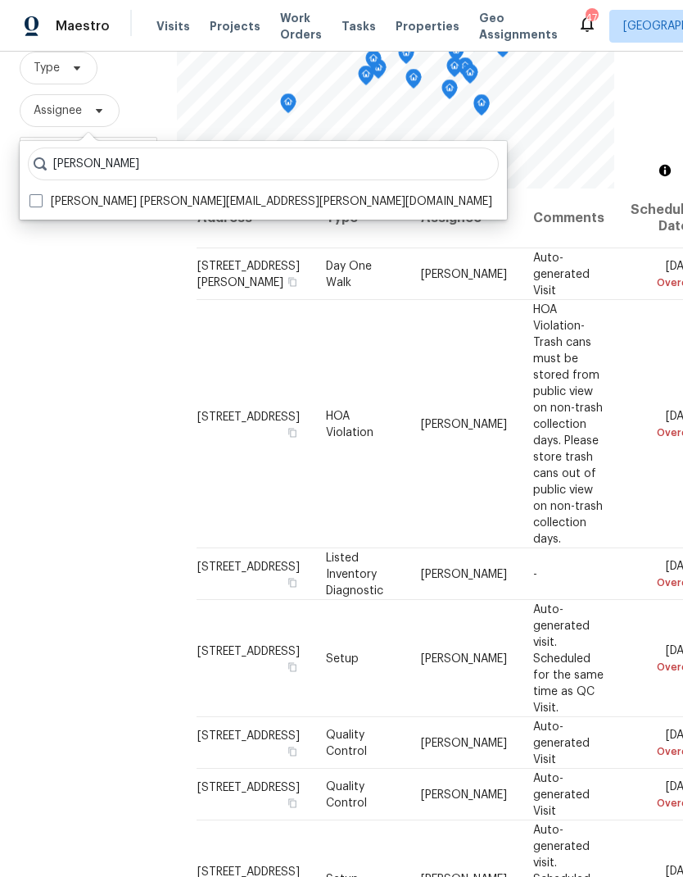
type input "[PERSON_NAME]"
click at [47, 193] on label "[PERSON_NAME] [PERSON_NAME][EMAIL_ADDRESS][PERSON_NAME][DOMAIN_NAME]" at bounding box center [261, 201] width 463 height 16
click at [40, 193] on input "[PERSON_NAME] [PERSON_NAME][EMAIL_ADDRESS][PERSON_NAME][DOMAIN_NAME]" at bounding box center [35, 198] width 11 height 11
checkbox input "true"
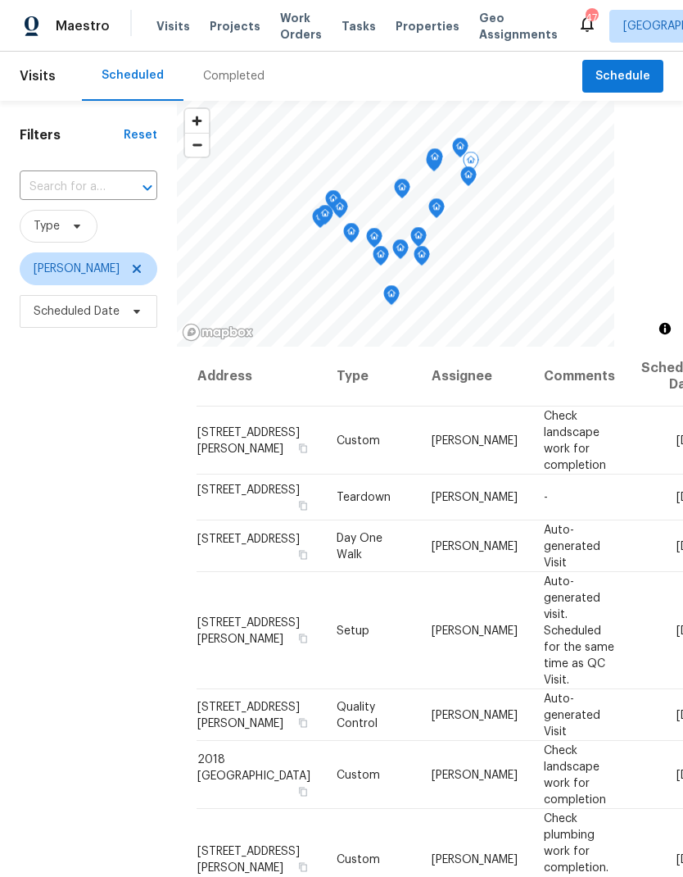
click at [0, 0] on span at bounding box center [0, 0] width 0 height 0
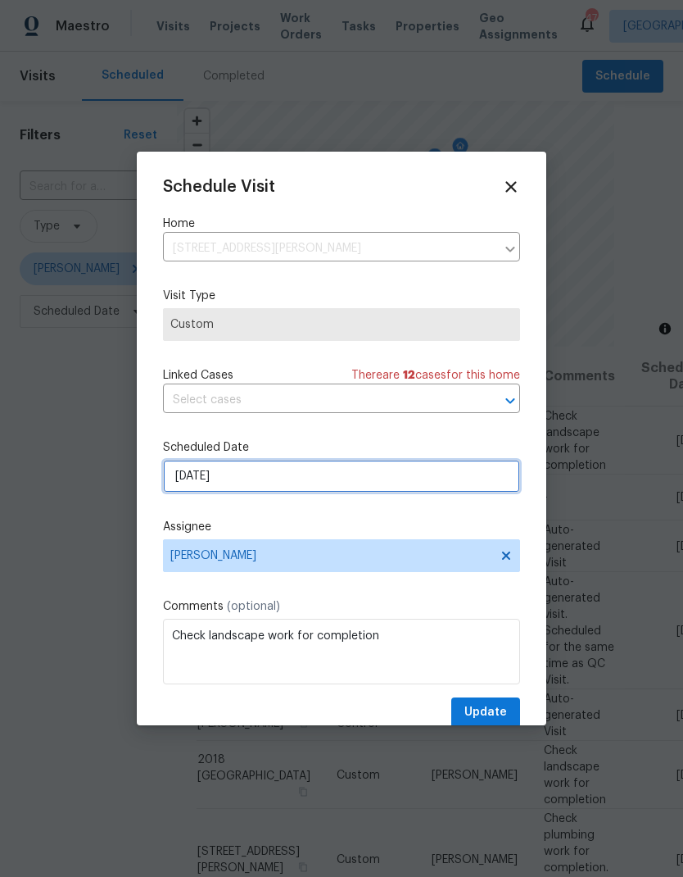
click at [314, 483] on input "[DATE]" at bounding box center [341, 476] width 357 height 33
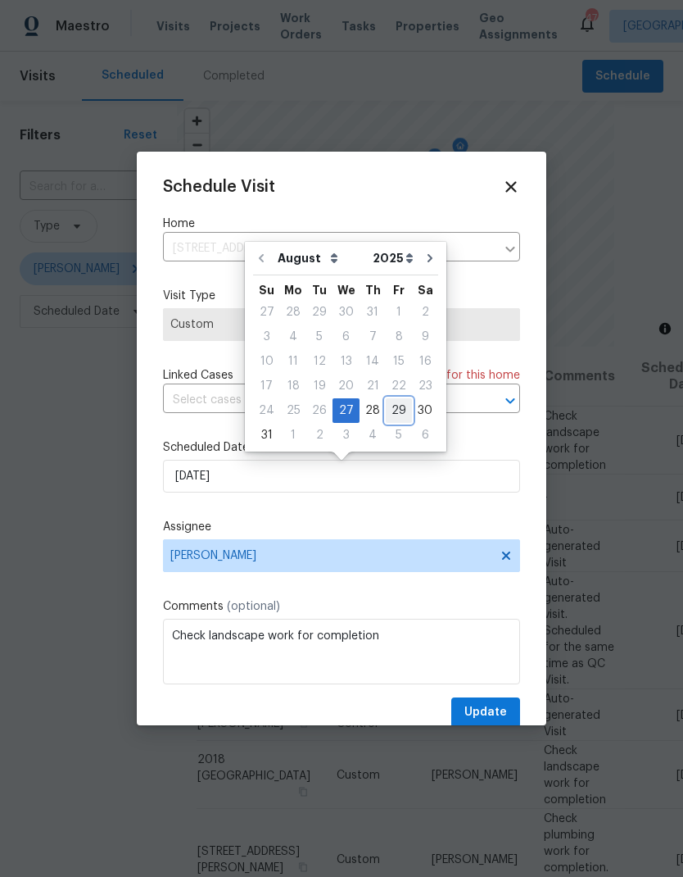
click at [398, 405] on div "29" at bounding box center [399, 410] width 26 height 23
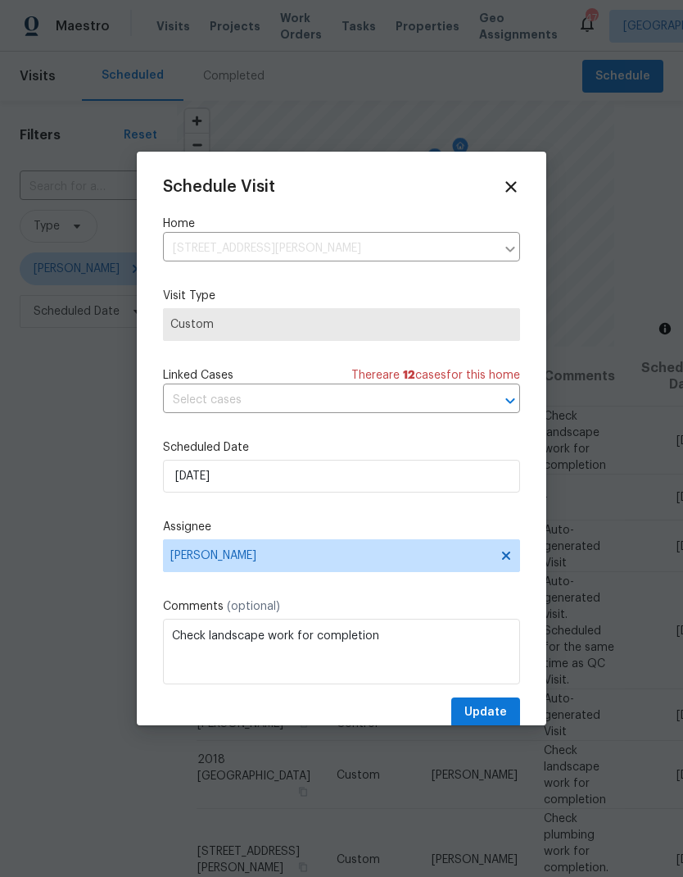
type input "[DATE]"
click at [496, 704] on button "Update" at bounding box center [486, 712] width 69 height 30
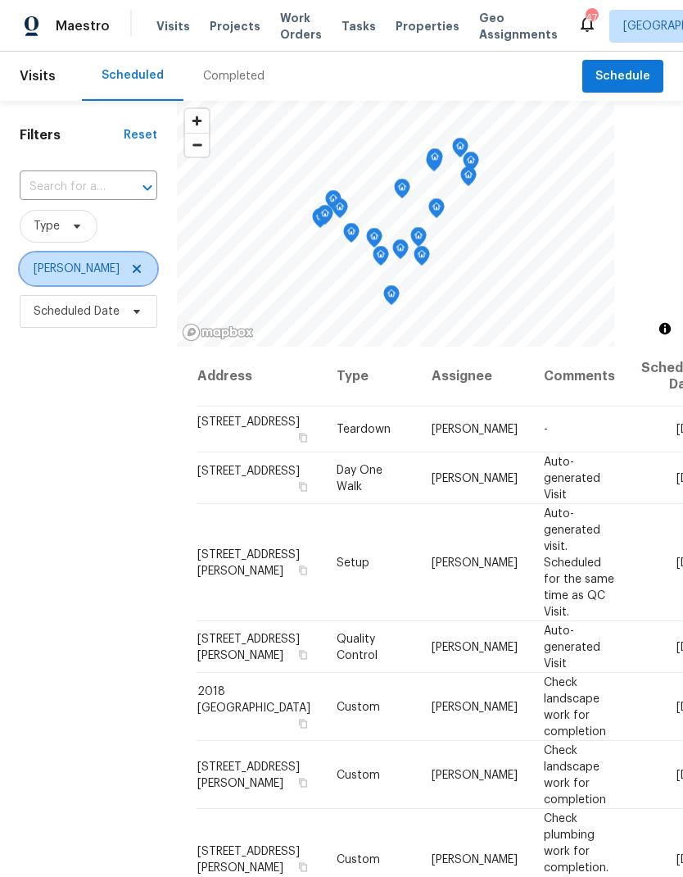
click at [136, 269] on icon at bounding box center [136, 268] width 13 height 13
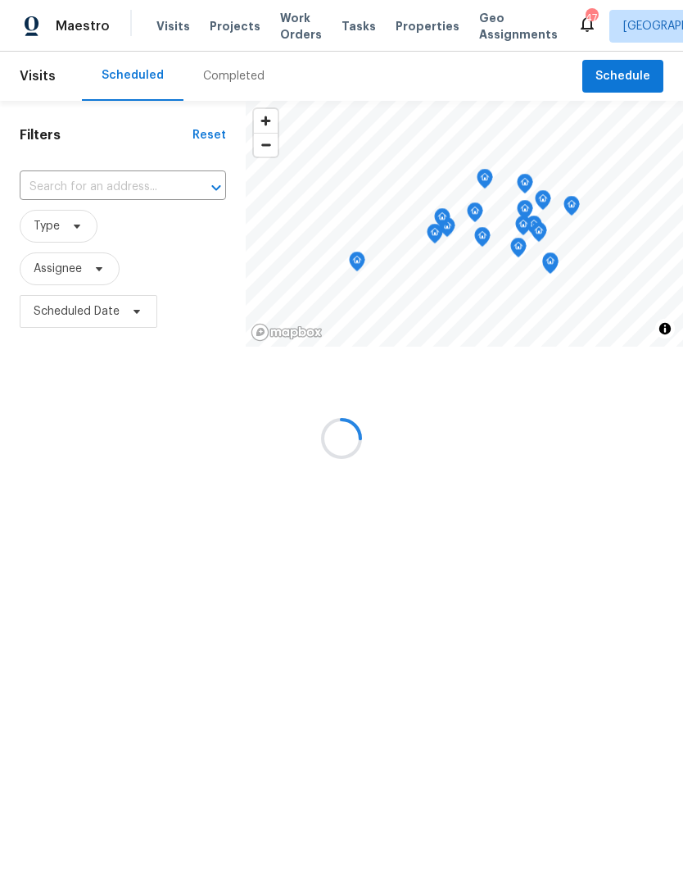
click at [70, 270] on div at bounding box center [341, 438] width 683 height 877
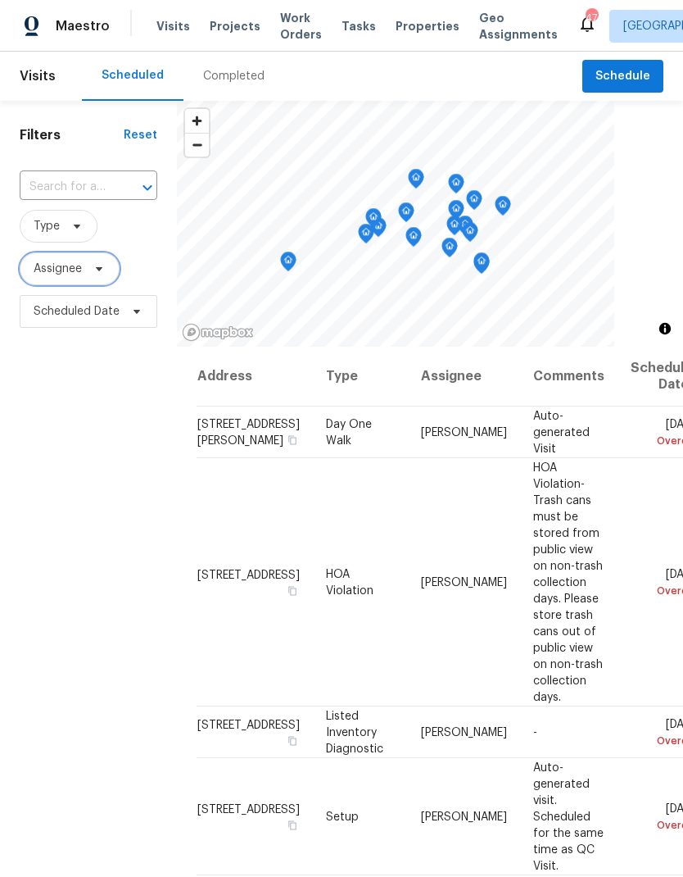
click at [105, 270] on icon at bounding box center [99, 268] width 13 height 13
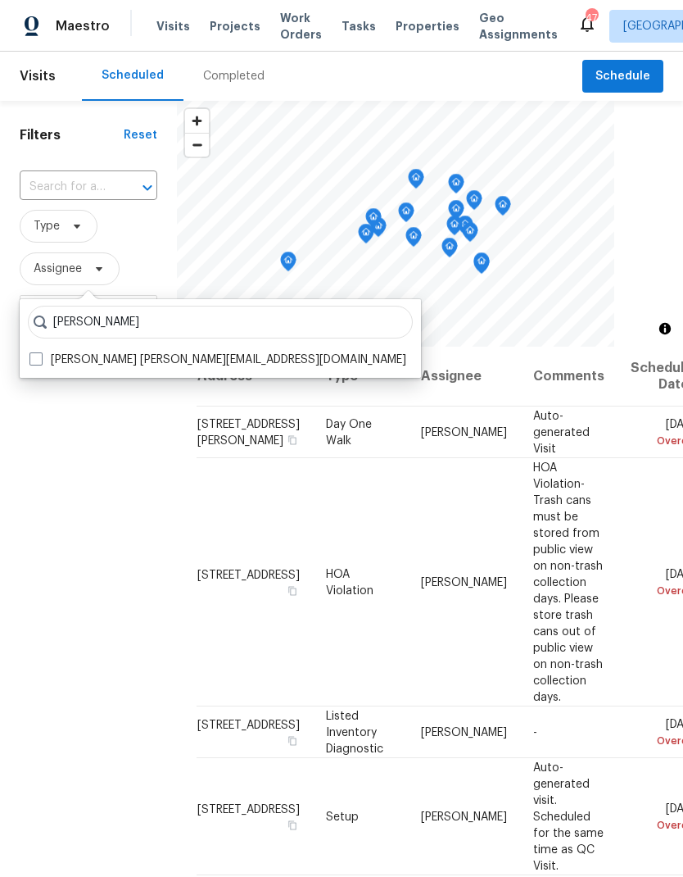
type input "[PERSON_NAME]"
click at [43, 354] on label "[PERSON_NAME] [PERSON_NAME][EMAIL_ADDRESS][DOMAIN_NAME]" at bounding box center [218, 360] width 377 height 16
click at [40, 354] on input "[PERSON_NAME] [PERSON_NAME][EMAIL_ADDRESS][DOMAIN_NAME]" at bounding box center [35, 357] width 11 height 11
checkbox input "true"
